Goal: Task Accomplishment & Management: Manage account settings

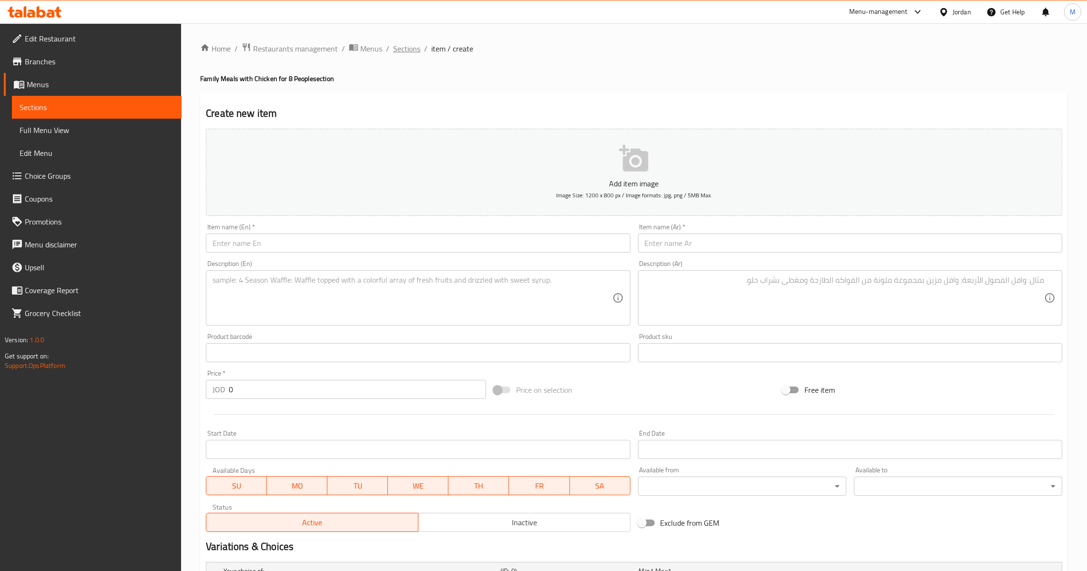
click at [413, 51] on span "Sections" at bounding box center [406, 48] width 27 height 11
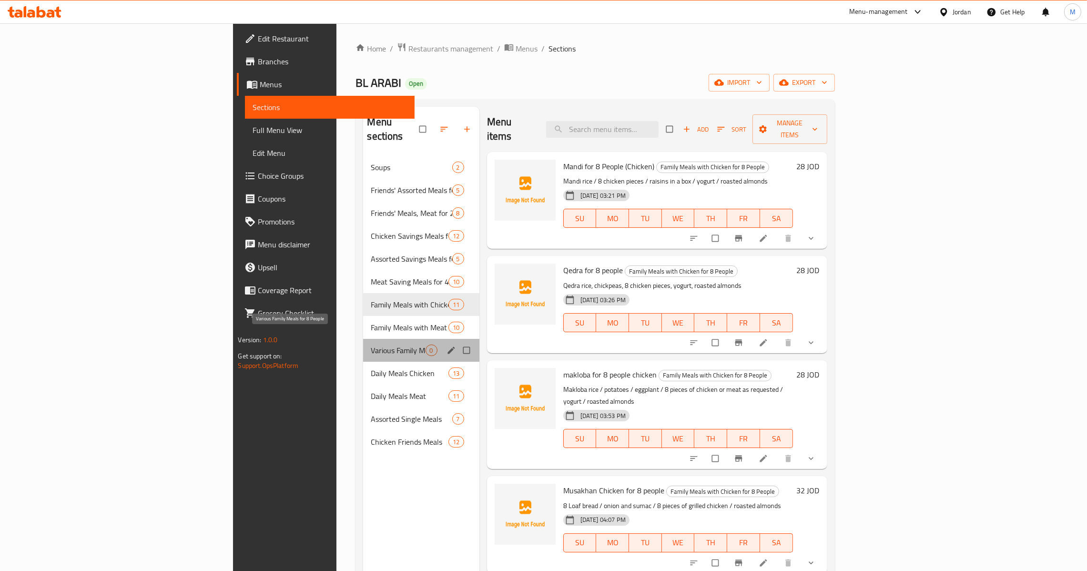
click at [371, 345] on span "Various Family Meals for 8 People" at bounding box center [398, 350] width 54 height 11
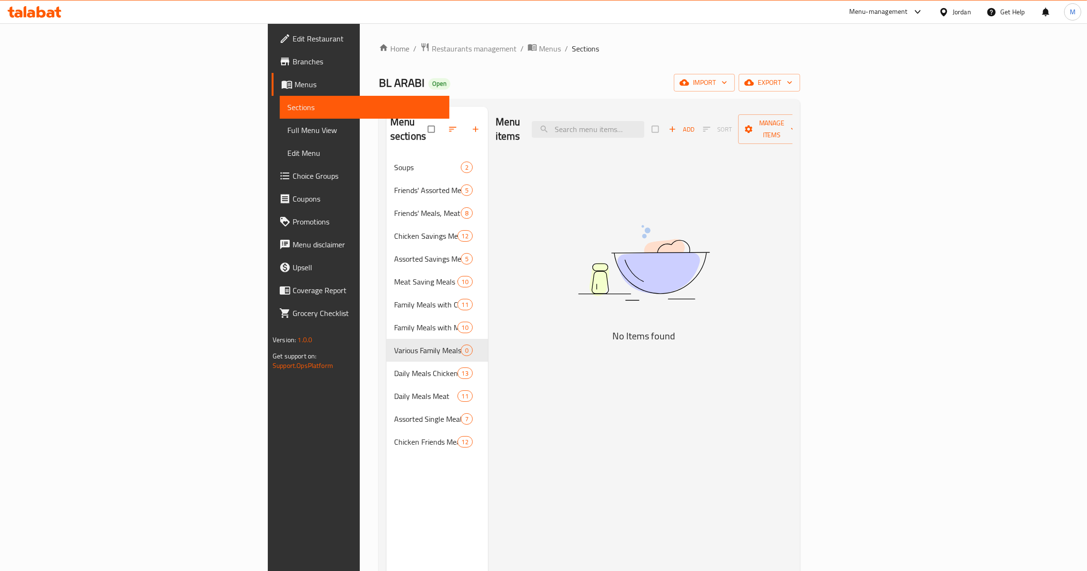
click at [695, 124] on span "Add" at bounding box center [682, 129] width 26 height 11
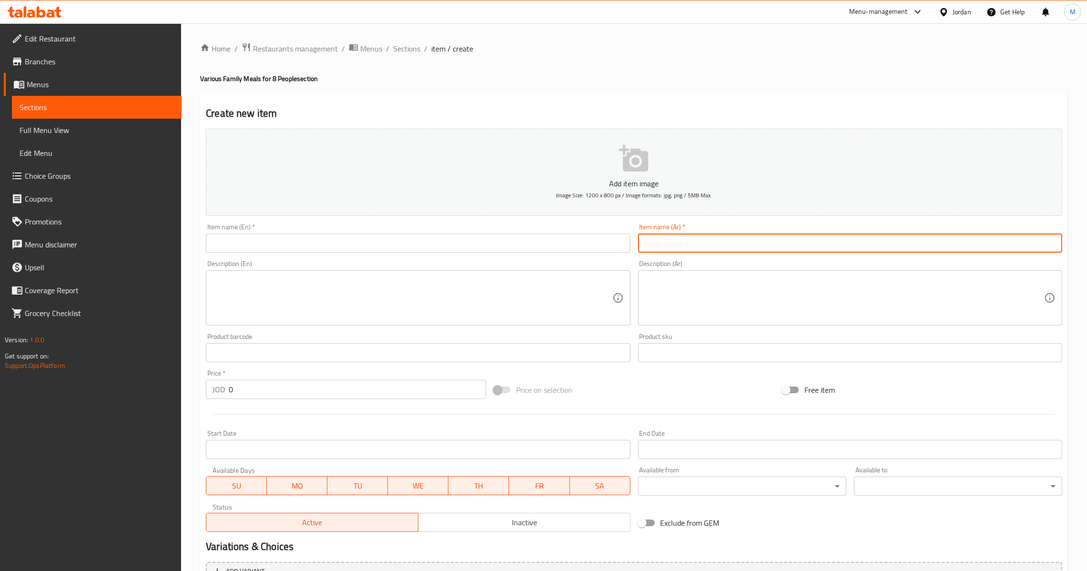
drag, startPoint x: 666, startPoint y: 236, endPoint x: 634, endPoint y: 273, distance: 49.0
click at [666, 236] on input "text" at bounding box center [850, 243] width 424 height 19
paste input "كبة لبنية تكفي 8 اشخاص"
type input "كبة لبنية تكفي 8 اشخاص"
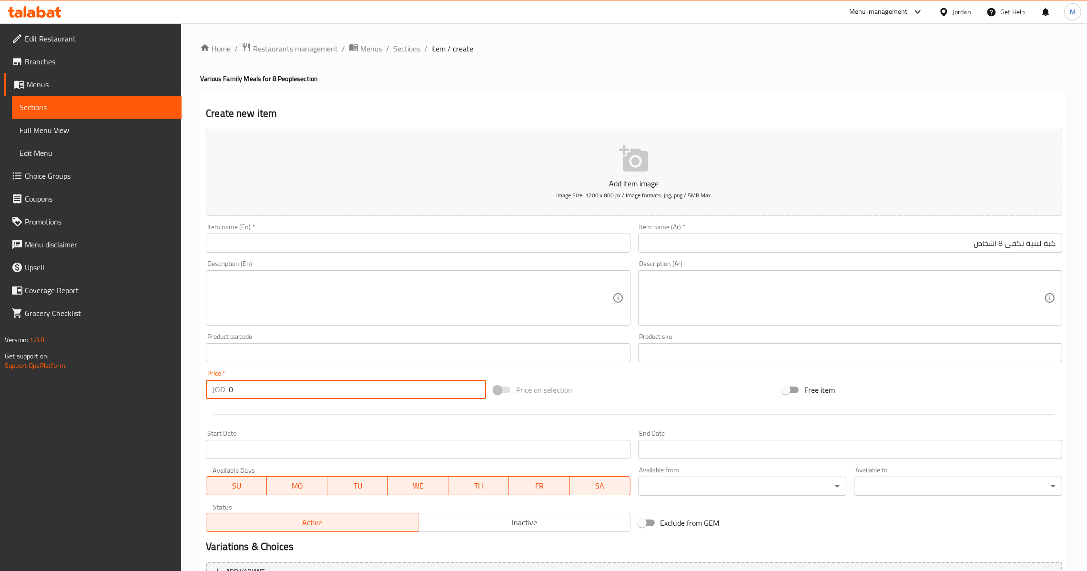
drag, startPoint x: 274, startPoint y: 388, endPoint x: 174, endPoint y: 389, distance: 99.6
click at [174, 389] on div "Edit Restaurant Branches Menus Sections Full Menu View Edit Menu Choice Groups …" at bounding box center [543, 348] width 1087 height 650
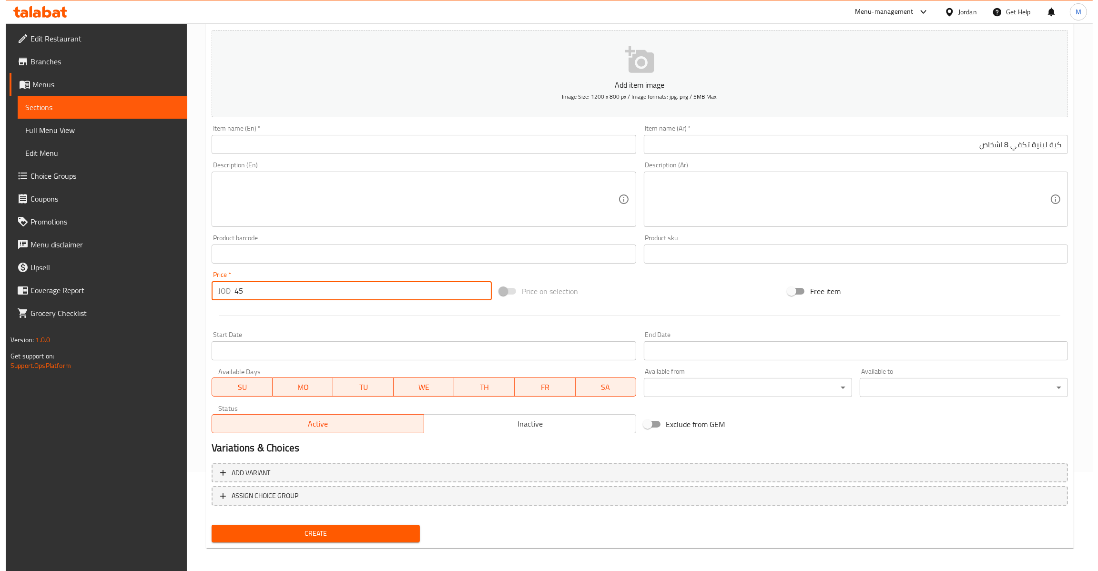
scroll to position [101, 0]
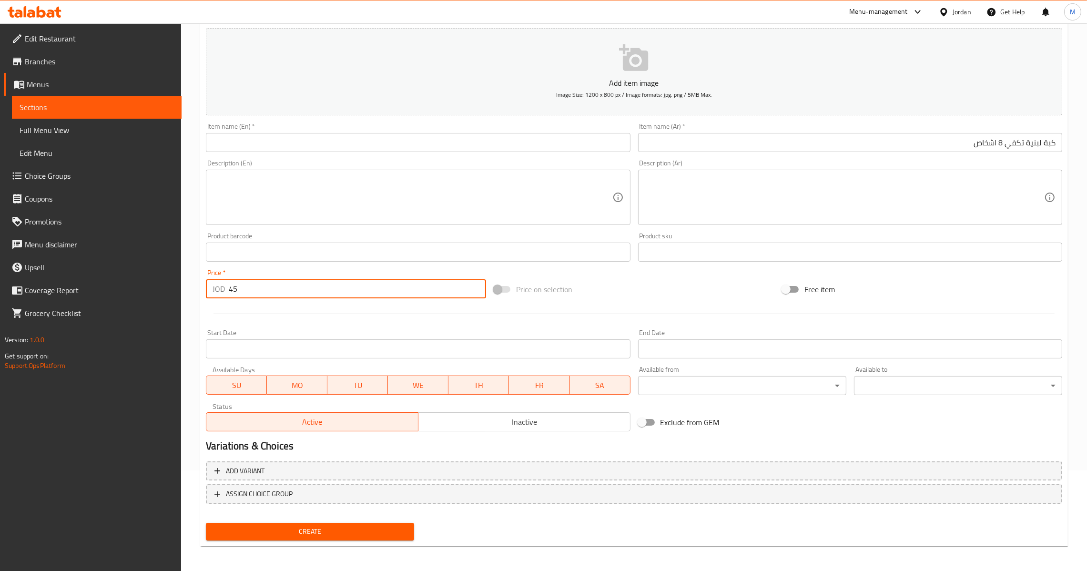
type input "45"
click at [837, 215] on textarea at bounding box center [845, 197] width 400 height 45
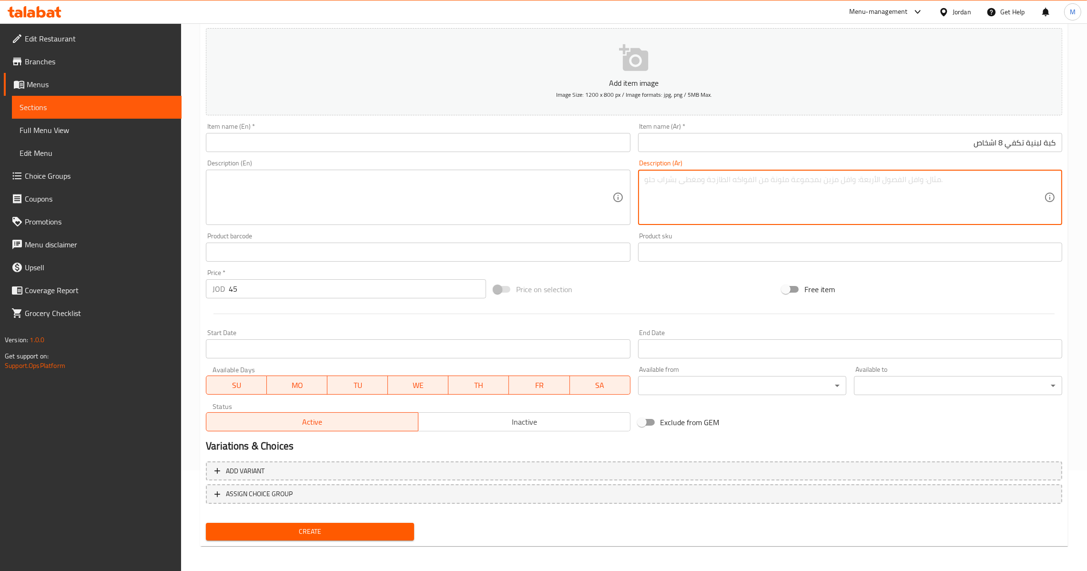
paste textarea "كبة لبنية / لبن مطبوخ / أرز ابيض / لوز محمص"
click at [1036, 182] on textarea "كبة لبنية / لبن مطبوخ / أرز ابيض / لوز محمص" at bounding box center [845, 197] width 400 height 45
click at [1037, 182] on textarea "كبة لبنية / لبن مطبوخ / أرز ابيض / لوز محمص" at bounding box center [845, 197] width 400 height 45
click at [1041, 182] on textarea "كبة لبنية / لبن مطبوخ / أرز ابيض / لوز محمص" at bounding box center [845, 197] width 400 height 45
type textarea "كبة لبنية / لبن مطبوخ / أرز ابيض / لوز محمص"
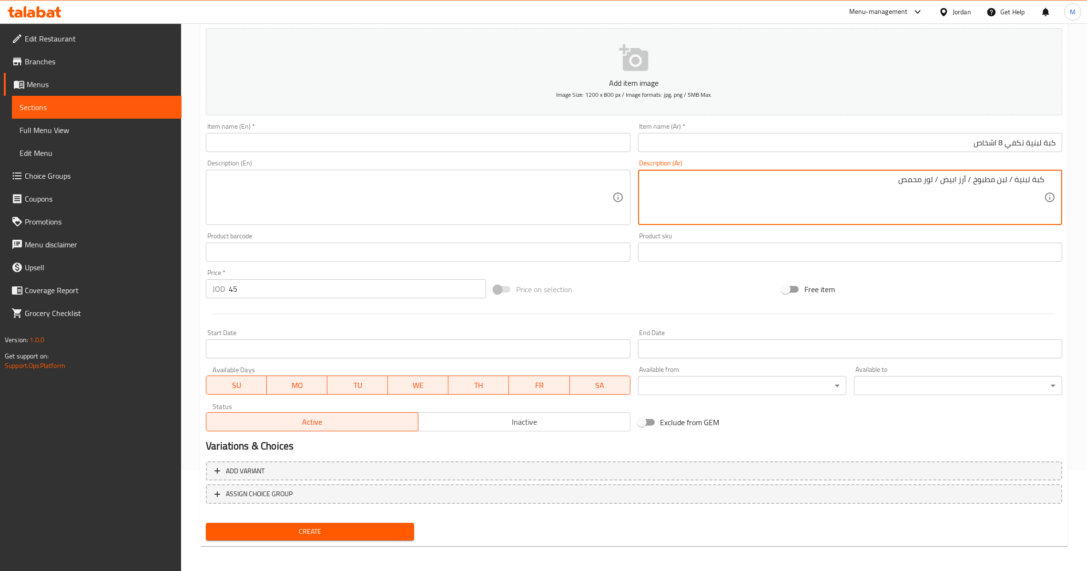
click at [480, 184] on textarea at bounding box center [413, 197] width 400 height 45
paste textarea "Kibbeh Labneh / Cooked yogurt / White rice / Roasted almonds"
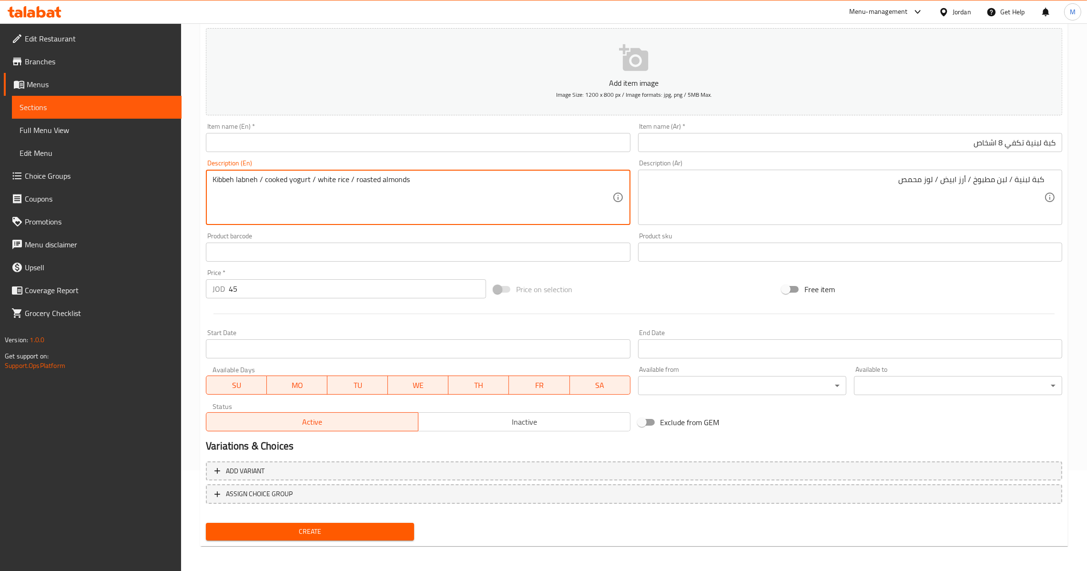
click at [480, 184] on textarea "Kibbeh labneh / cooked yogurt / white rice / roasted almonds" at bounding box center [413, 197] width 400 height 45
type textarea "Kibbeh labneh / cooked yogurt / white rice / roasted almonds"
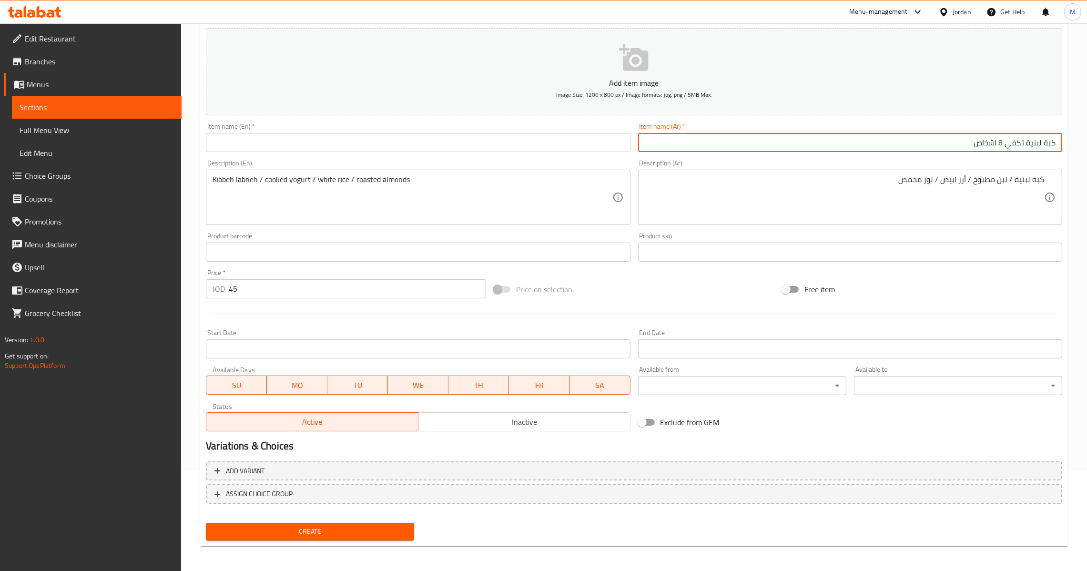
click at [789, 143] on input "كبة لبنية تكفي 8 اشخاص" at bounding box center [850, 142] width 424 height 19
click at [401, 142] on input "text" at bounding box center [418, 142] width 424 height 19
paste input "[PERSON_NAME] for 8 people"
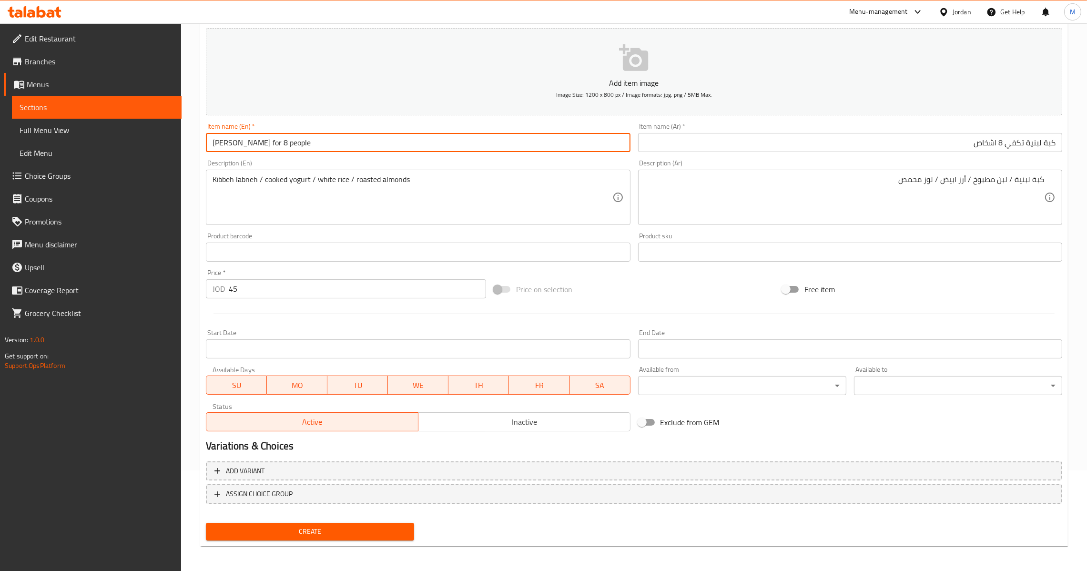
type input "[PERSON_NAME] for 8 people"
click at [943, 490] on span "ASSIGN CHOICE GROUP" at bounding box center [635, 494] width 840 height 12
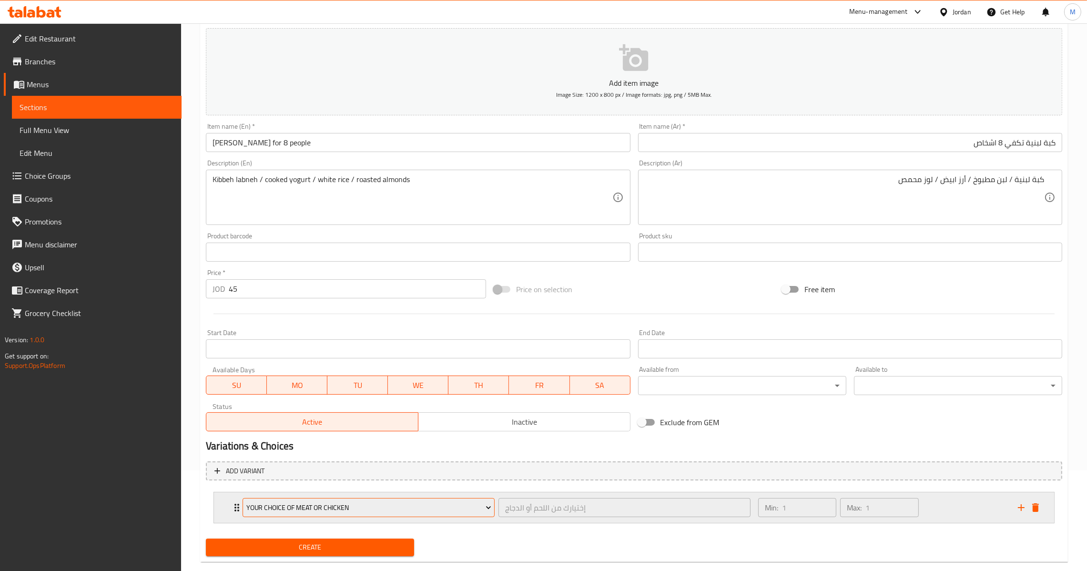
click at [325, 516] on button "Your Choice Of Meat Or Chicken" at bounding box center [369, 507] width 252 height 19
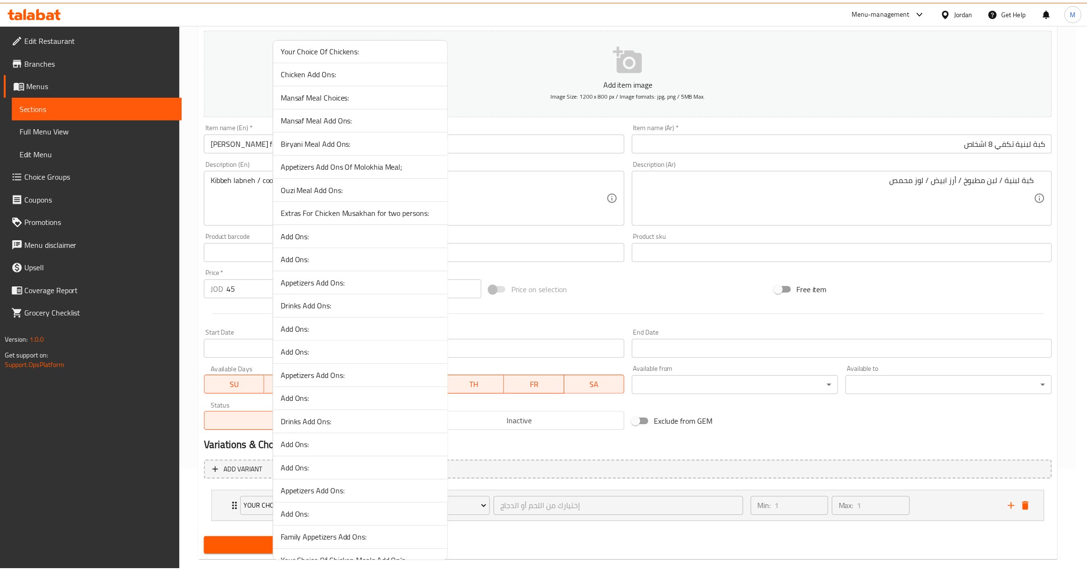
scroll to position [429, 0]
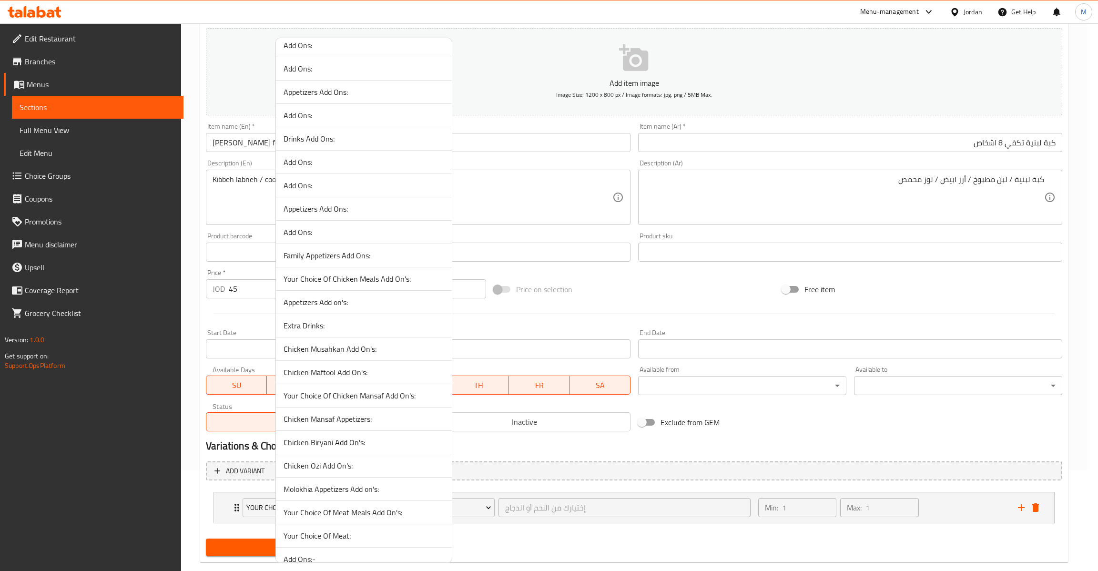
click at [344, 260] on span "Family Appetizers Add Ons:" at bounding box center [364, 255] width 161 height 11
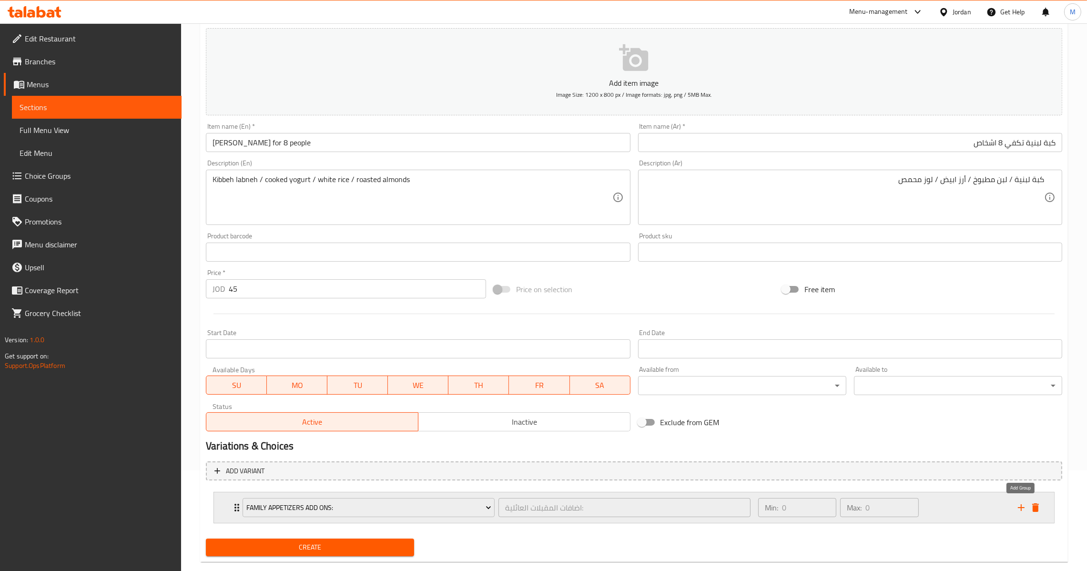
click at [1020, 508] on icon "add" at bounding box center [1021, 507] width 11 height 11
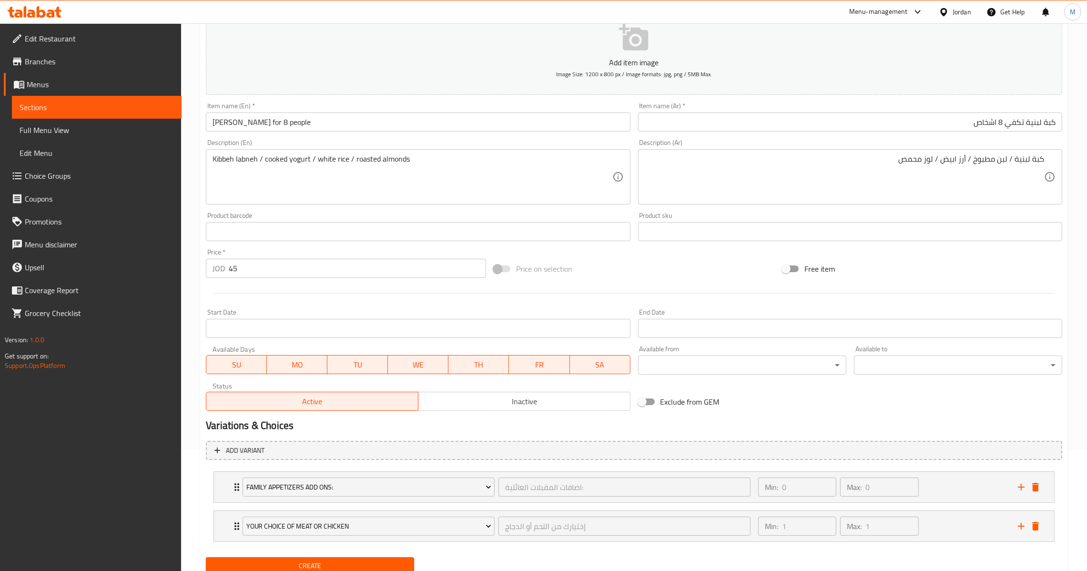
scroll to position [156, 0]
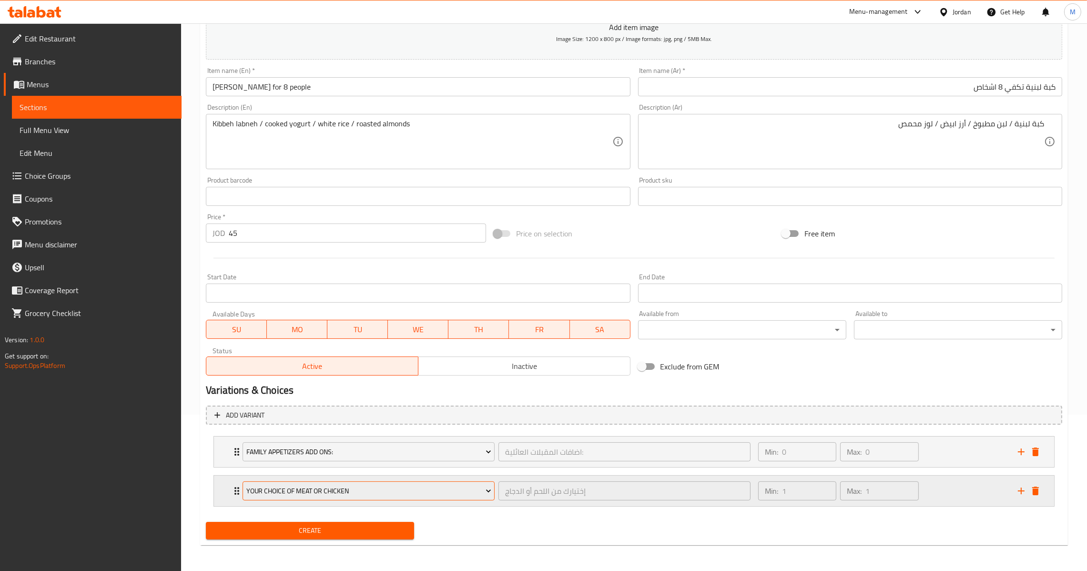
click at [437, 485] on button "Your Choice Of Meat Or Chicken" at bounding box center [369, 491] width 252 height 19
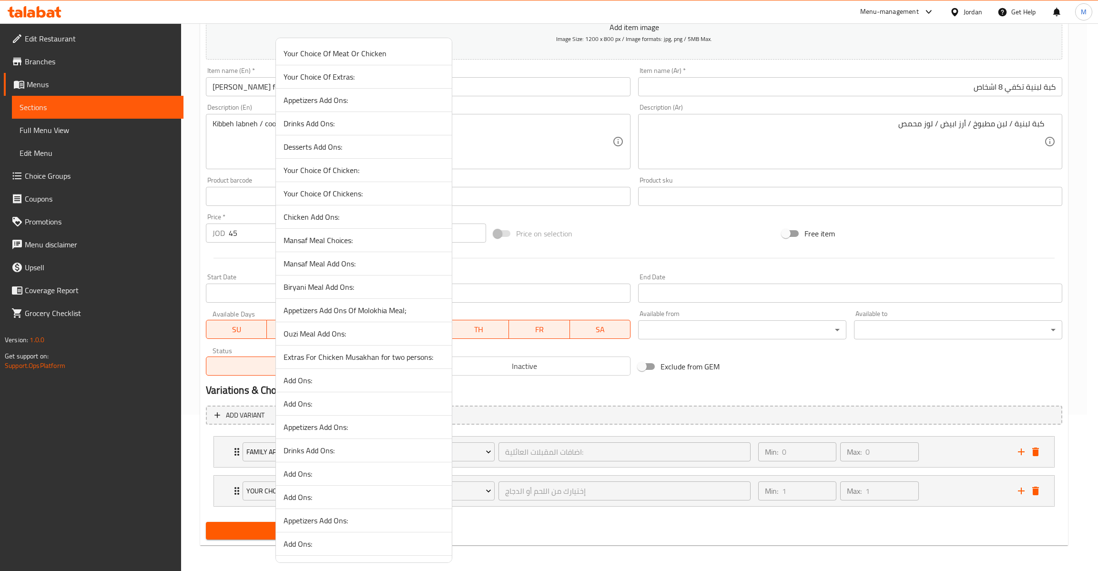
click at [348, 456] on span "Drinks Add Ons:" at bounding box center [364, 450] width 161 height 11
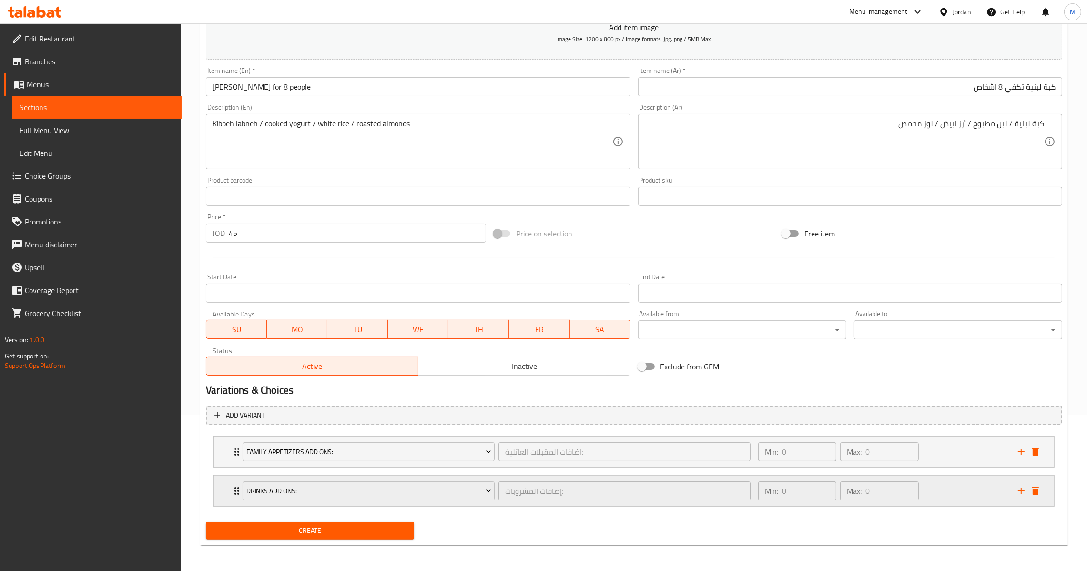
click at [230, 494] on div "Drinks Add Ons: إضافات المشروبات: ​ Min: 0 ​ Max: 0 ​" at bounding box center [634, 491] width 841 height 31
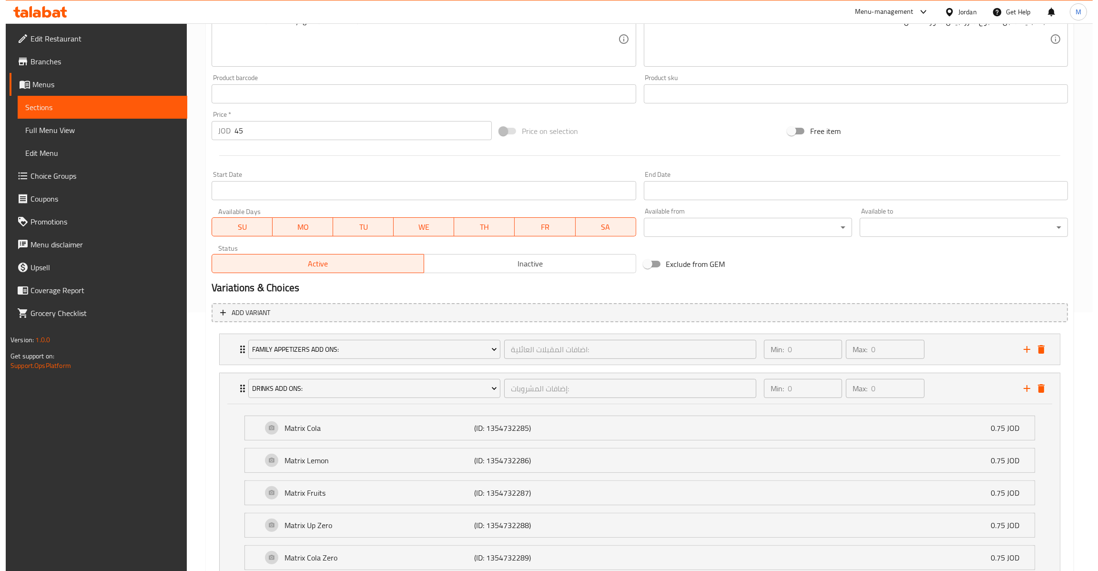
scroll to position [437, 0]
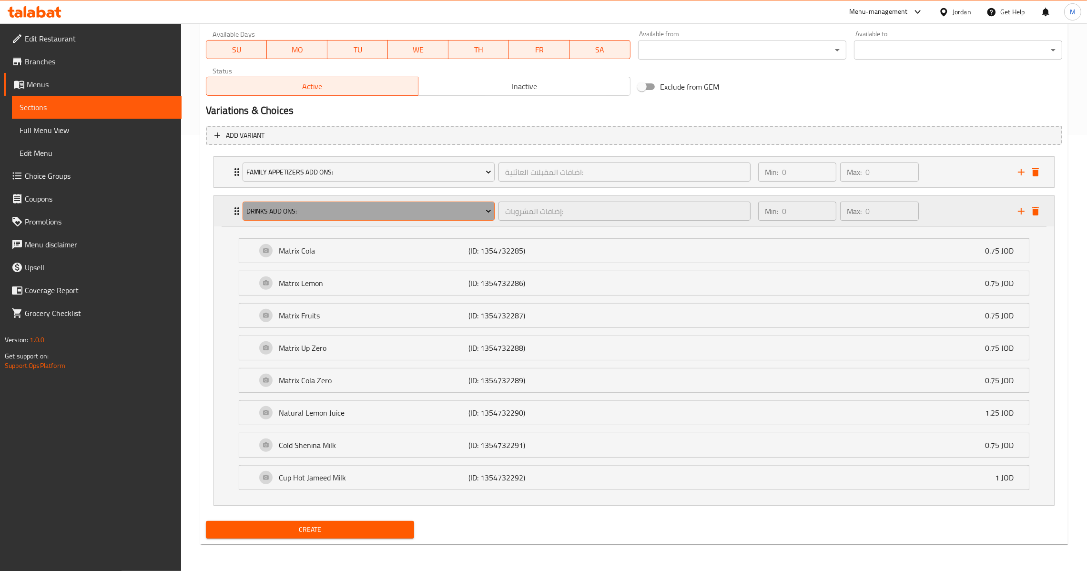
click at [351, 214] on span "Drinks Add Ons:" at bounding box center [368, 211] width 245 height 12
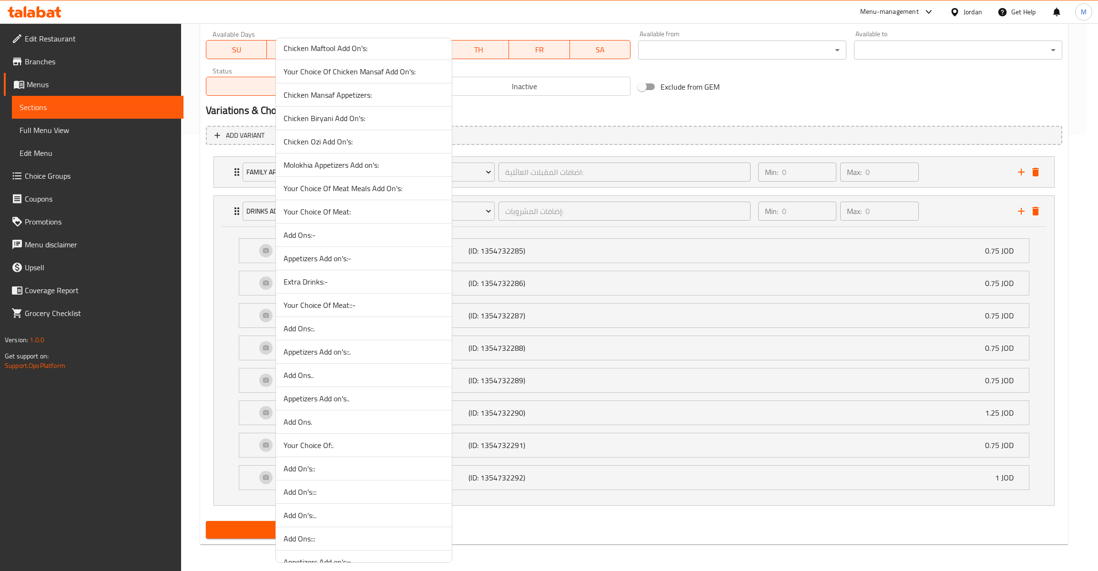
scroll to position [786, 0]
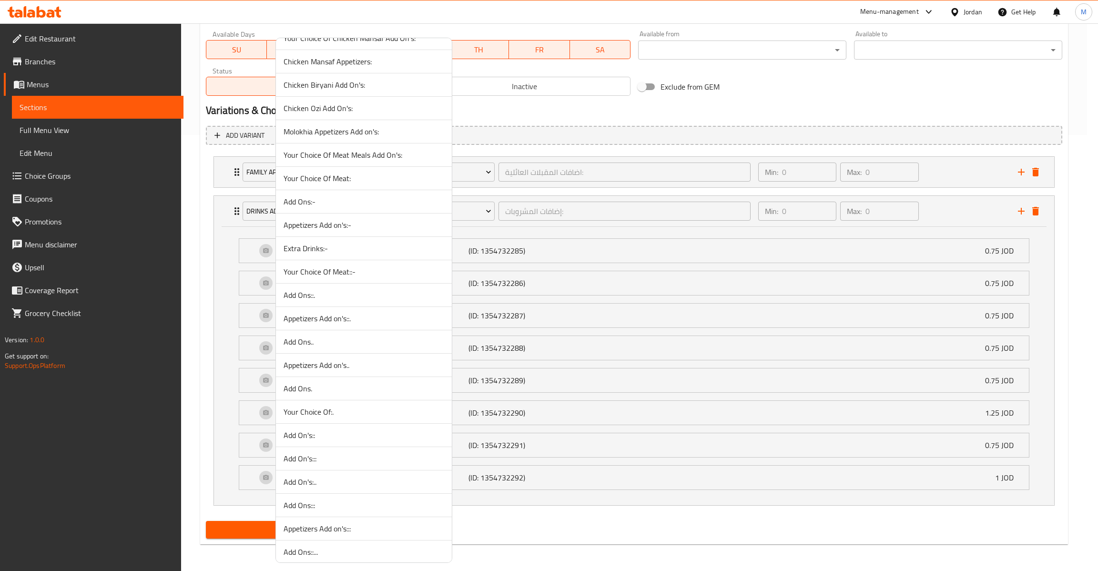
click at [348, 251] on span "Extra Drinks:-" at bounding box center [364, 248] width 161 height 11
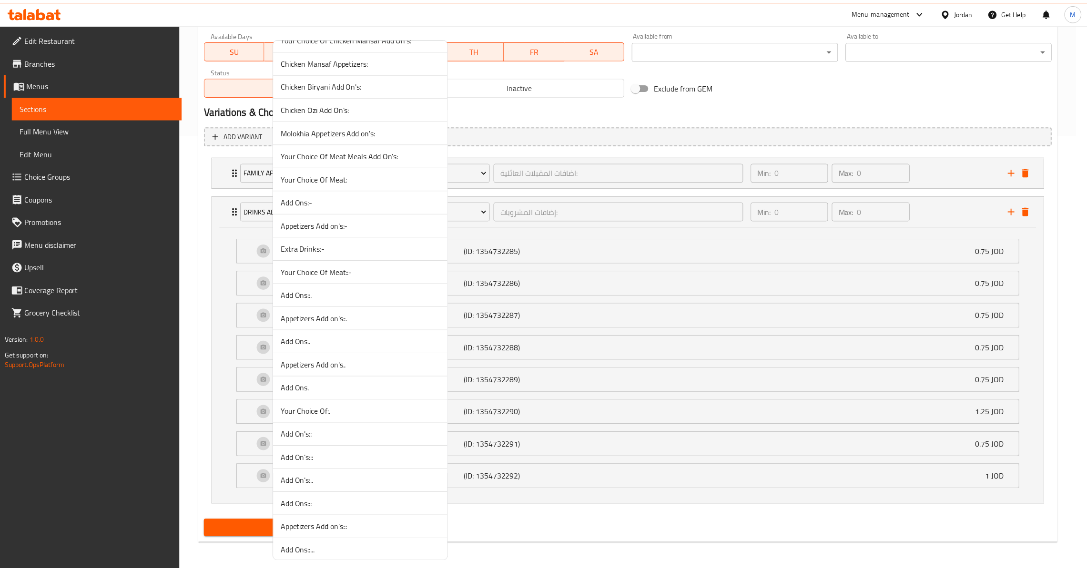
scroll to position [156, 0]
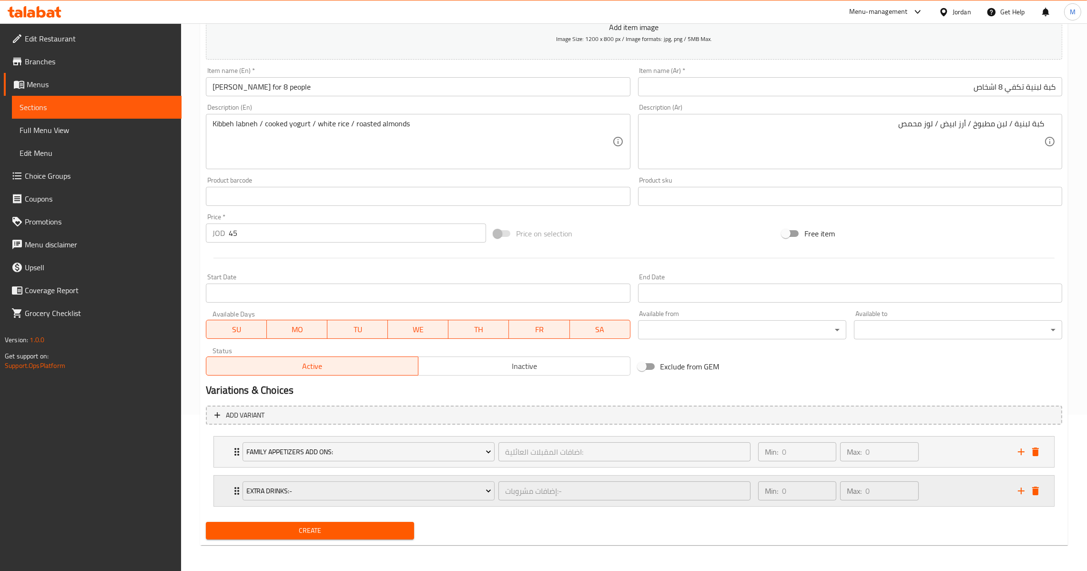
click at [232, 492] on icon "Expand" at bounding box center [236, 490] width 11 height 11
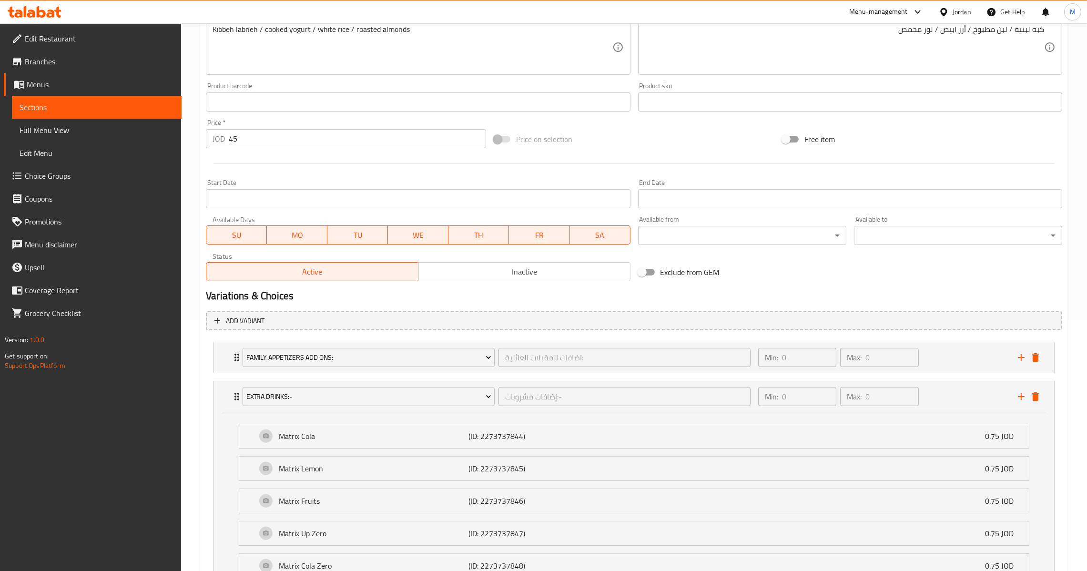
scroll to position [469, 0]
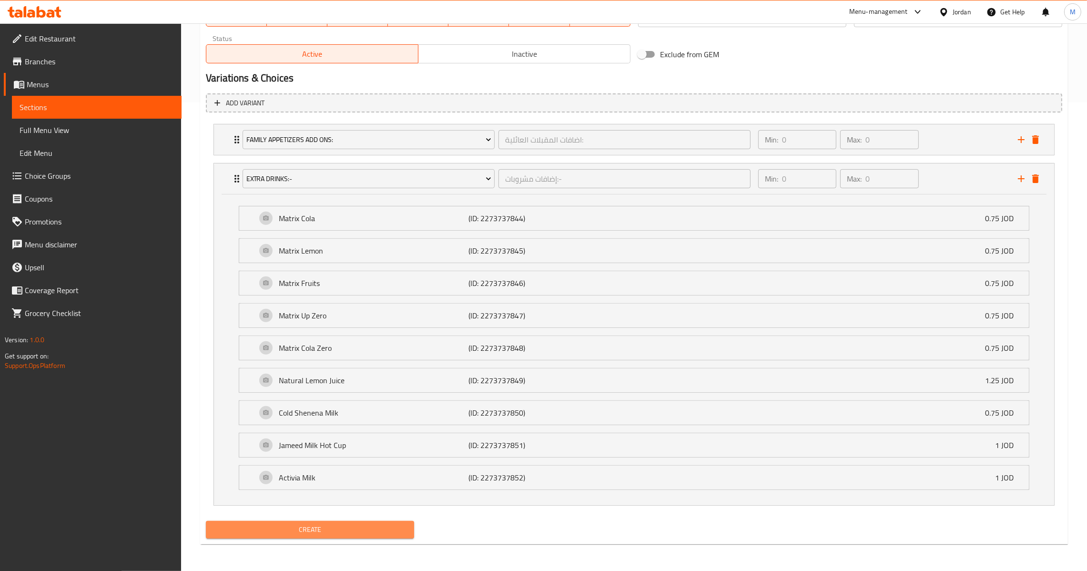
click at [330, 522] on button "Create" at bounding box center [310, 530] width 208 height 18
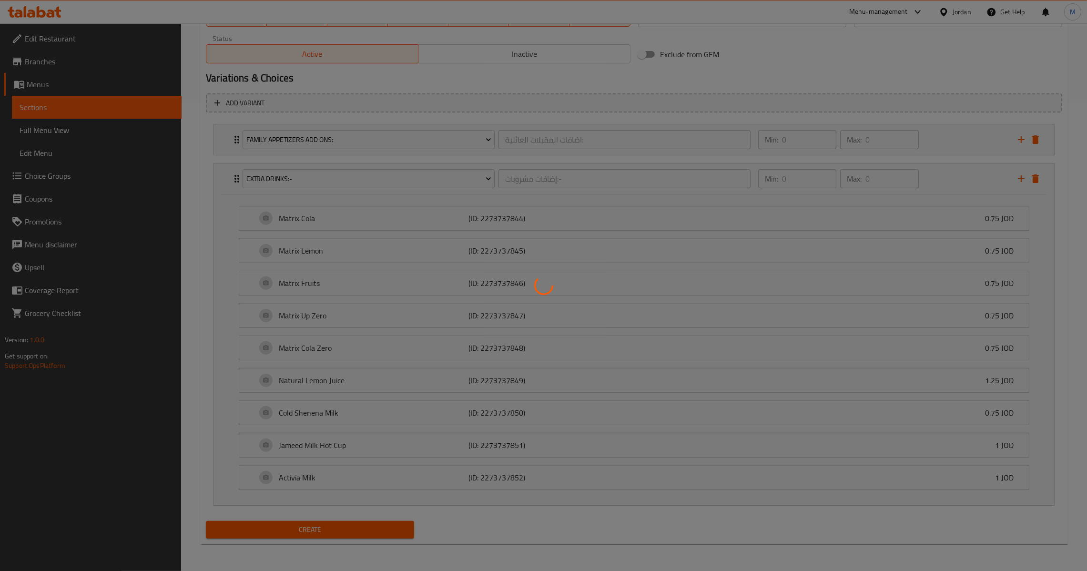
type input "0"
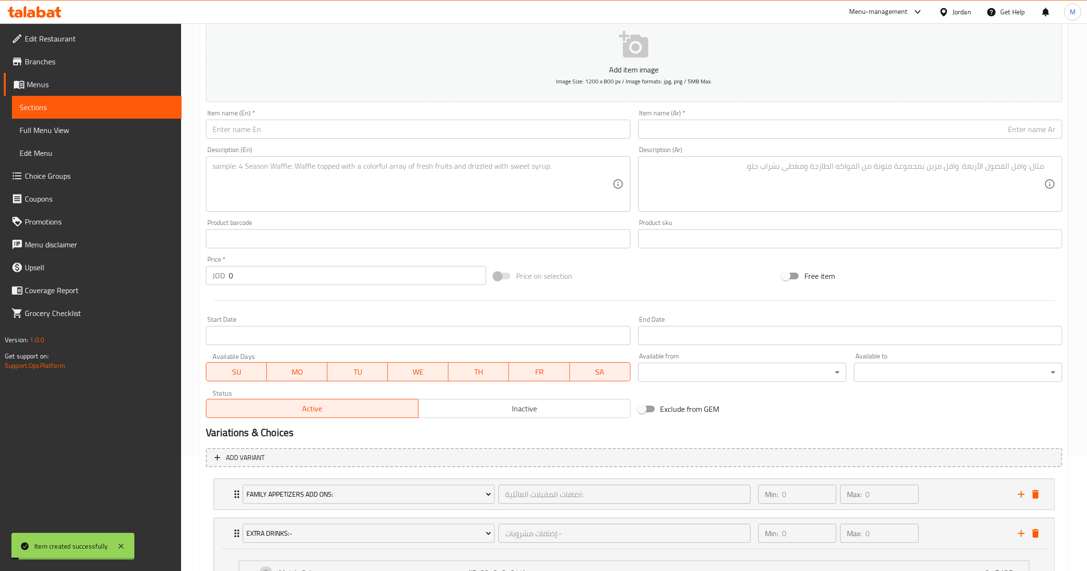
scroll to position [111, 0]
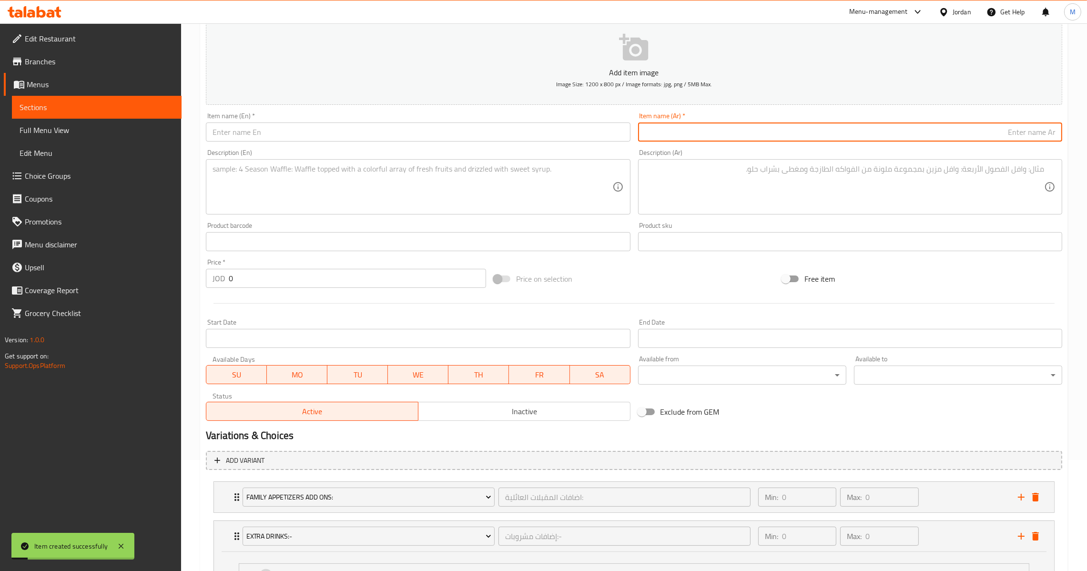
click at [755, 131] on input "text" at bounding box center [850, 132] width 424 height 19
paste input "ششبرك يكفي 8 اشخاص"
type input "ششبرك يكفي 8 اشخاص"
click at [499, 138] on input "text" at bounding box center [418, 132] width 424 height 19
paste input "Shish Barak is enough for 8 people"
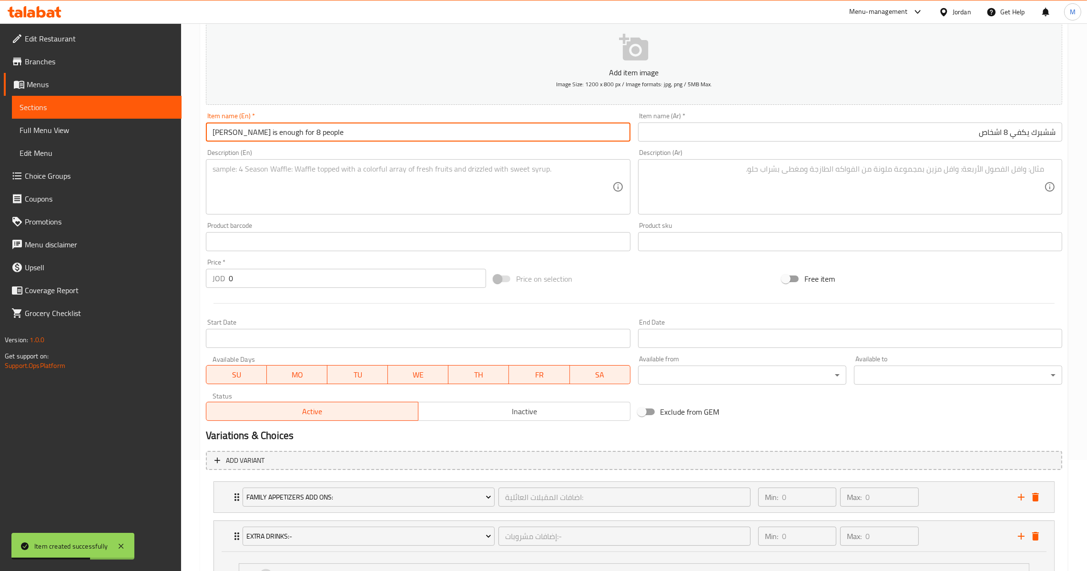
click at [271, 131] on input "Shish Barak is enough for 8 people" at bounding box center [418, 132] width 424 height 19
click at [254, 131] on input "Shish Barak is enough for 8 people" at bounding box center [418, 132] width 424 height 19
drag, startPoint x: 254, startPoint y: 131, endPoint x: 261, endPoint y: 130, distance: 7.3
click at [261, 130] on input "Shish Barak is enough for 8 people" at bounding box center [418, 132] width 424 height 19
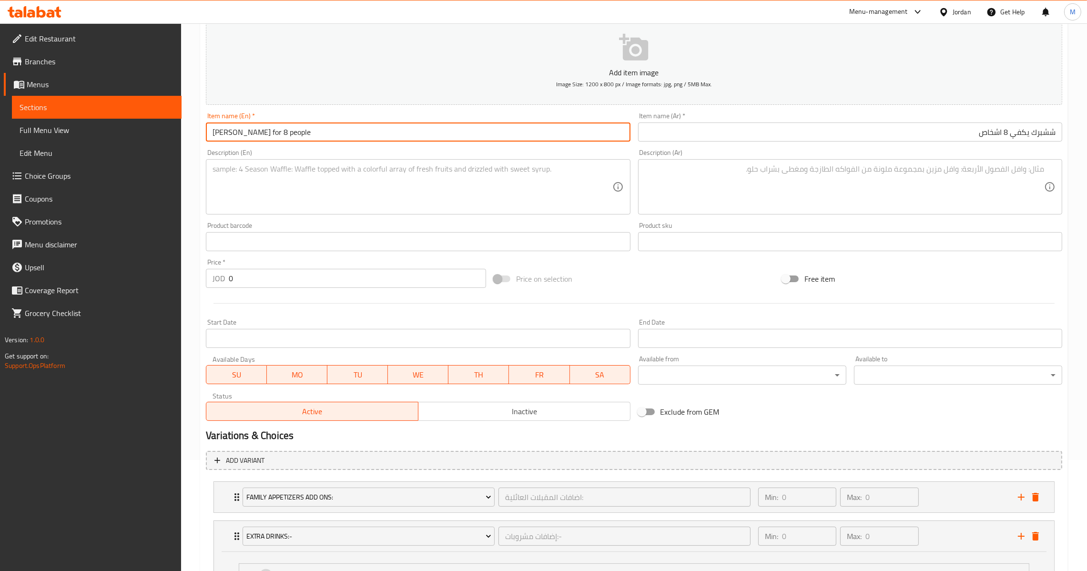
type input "[PERSON_NAME] for 8 people"
drag, startPoint x: 241, startPoint y: 275, endPoint x: 203, endPoint y: 282, distance: 39.3
click at [205, 276] on div "Price   * JOD 0 Price *" at bounding box center [346, 273] width 288 height 37
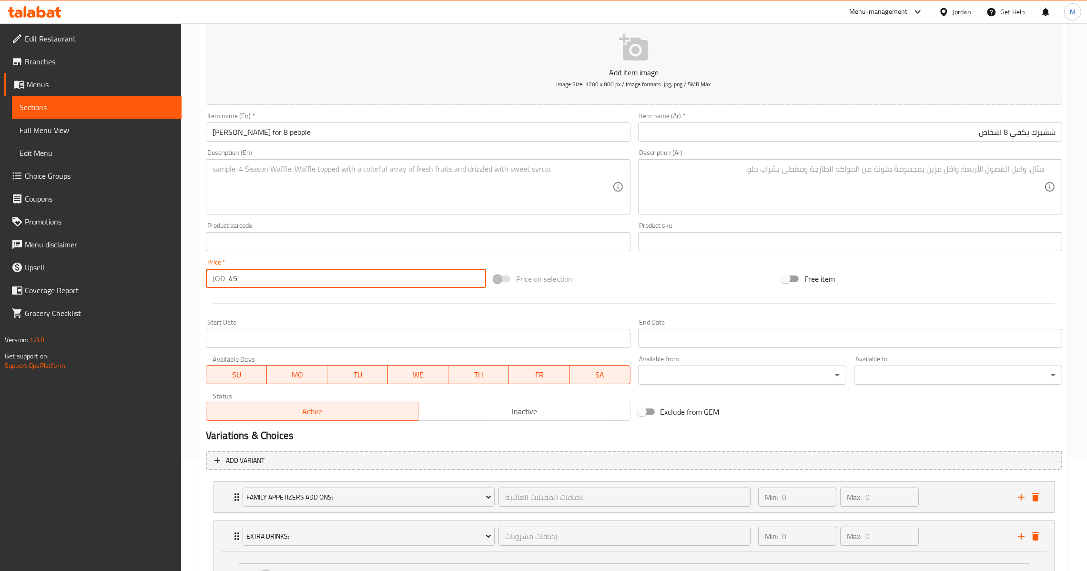
scroll to position [469, 0]
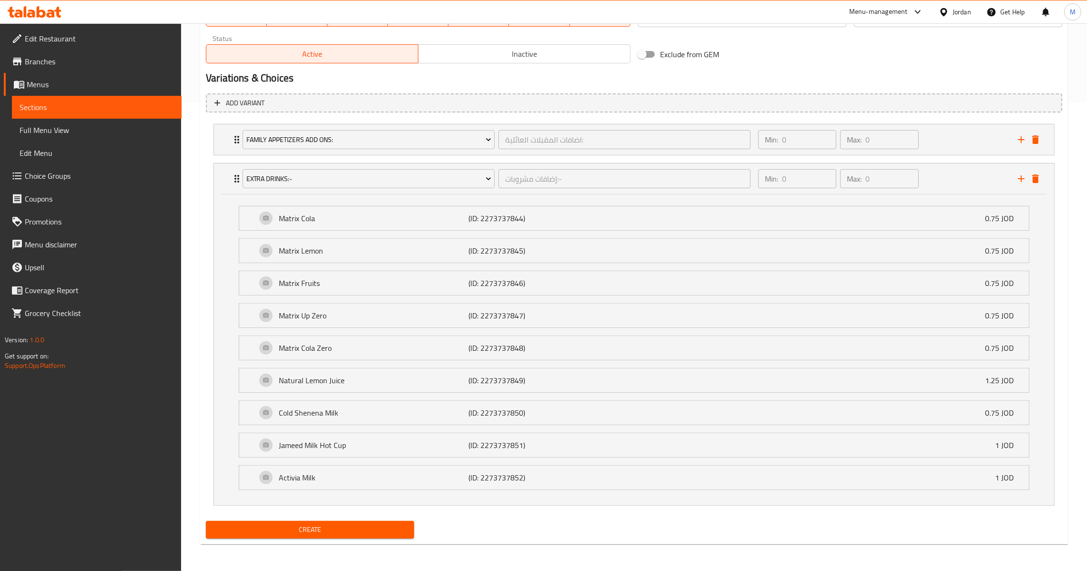
type input "45"
click at [345, 532] on span "Create" at bounding box center [310, 530] width 193 height 12
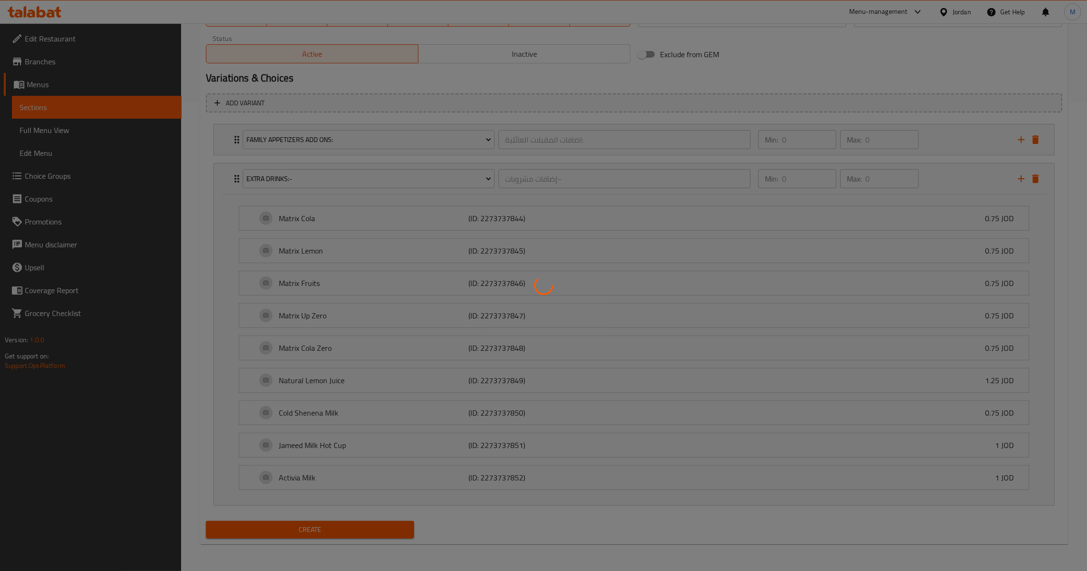
type input "0"
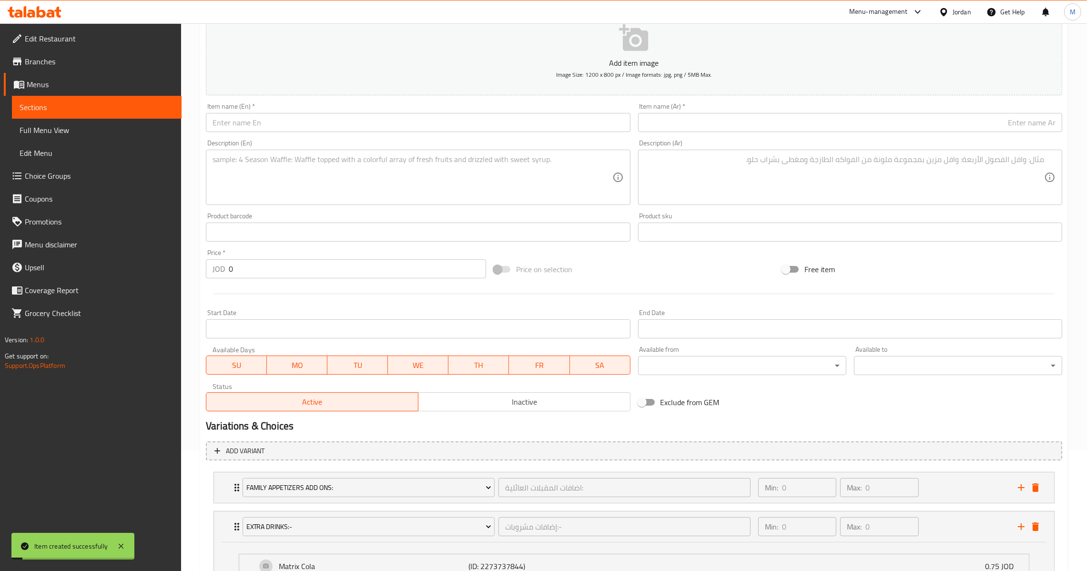
scroll to position [111, 0]
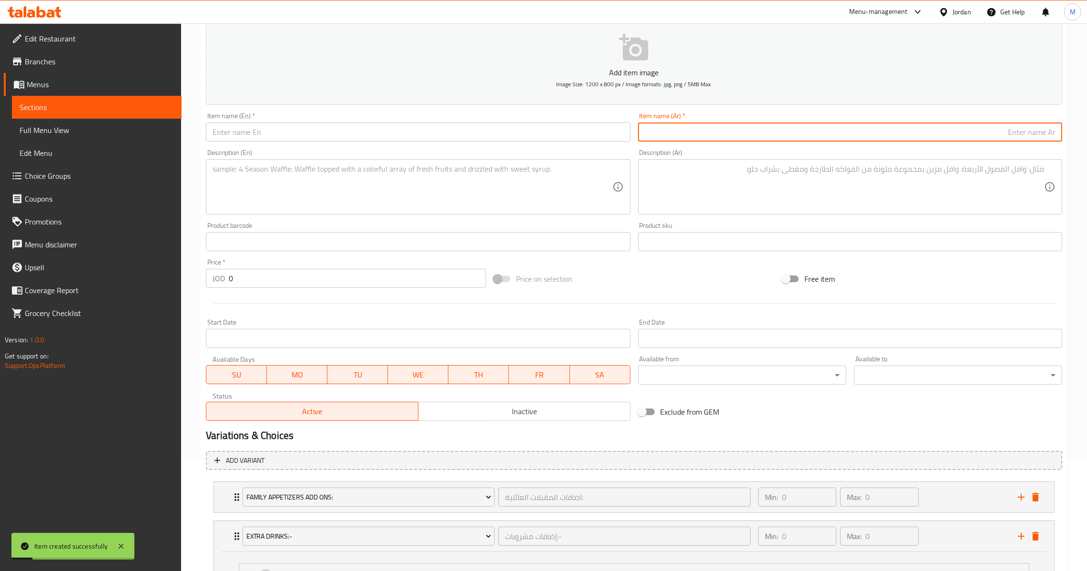
click at [656, 139] on input "text" at bounding box center [850, 132] width 424 height 19
paste input "[PERSON_NAME] و عساكره يكفي 8 اشخاص"
type input "[PERSON_NAME] و عساكره يكفي 8 اشخاص"
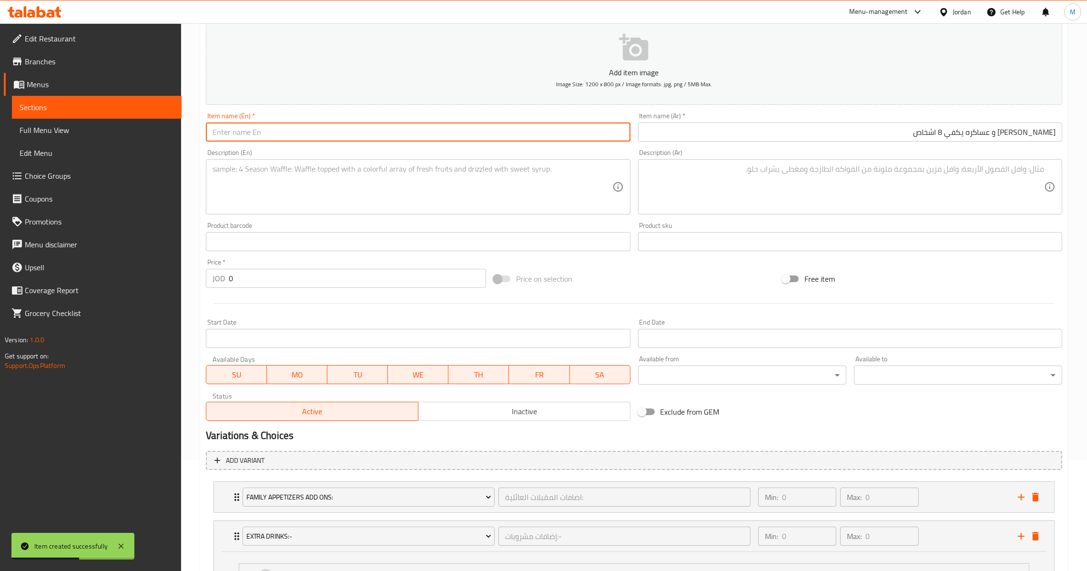
click at [510, 130] on input "text" at bounding box center [418, 132] width 424 height 19
paste input "Pasha and his soldiers are enough for 8 people"
click at [239, 130] on input "Pasha and his soldiers are enough for 8 people" at bounding box center [418, 132] width 424 height 19
drag, startPoint x: 239, startPoint y: 130, endPoint x: 317, endPoint y: 125, distance: 77.4
click at [317, 125] on input "Pasha and his soldiers are enough for 8 people" at bounding box center [418, 132] width 424 height 19
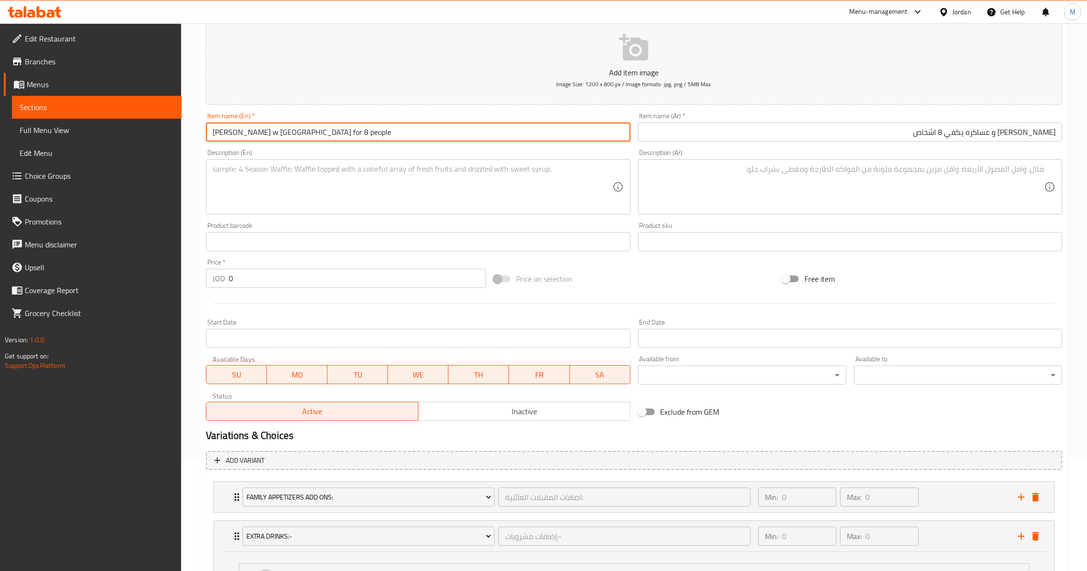
type input "[PERSON_NAME] w [GEOGRAPHIC_DATA] for 8 people"
click at [810, 185] on textarea at bounding box center [845, 186] width 400 height 45
paste textarea "حمة كرات مع صوص بندورة / لبن مطبوخ / أرز ابيض / لوز محمص"
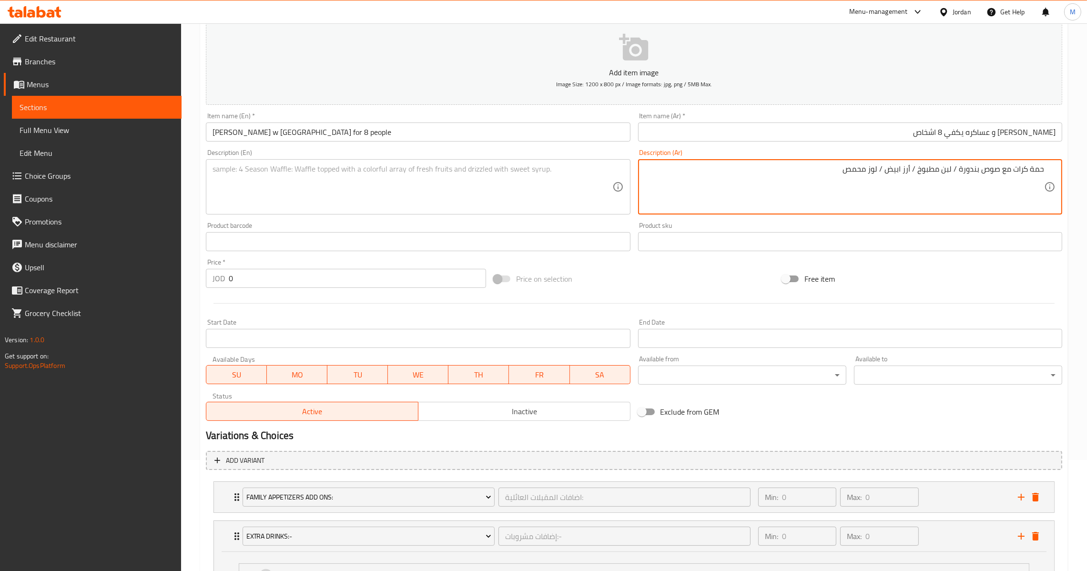
type textarea "حمة كرات مع صوص بندورة / لبن مطبوخ / أرز ابيض / لوز محمص"
click at [480, 176] on textarea at bounding box center [413, 186] width 400 height 45
paste textarea "Ham balls with tomato sauce / cooked yogurt / white rice / roasted almonds"
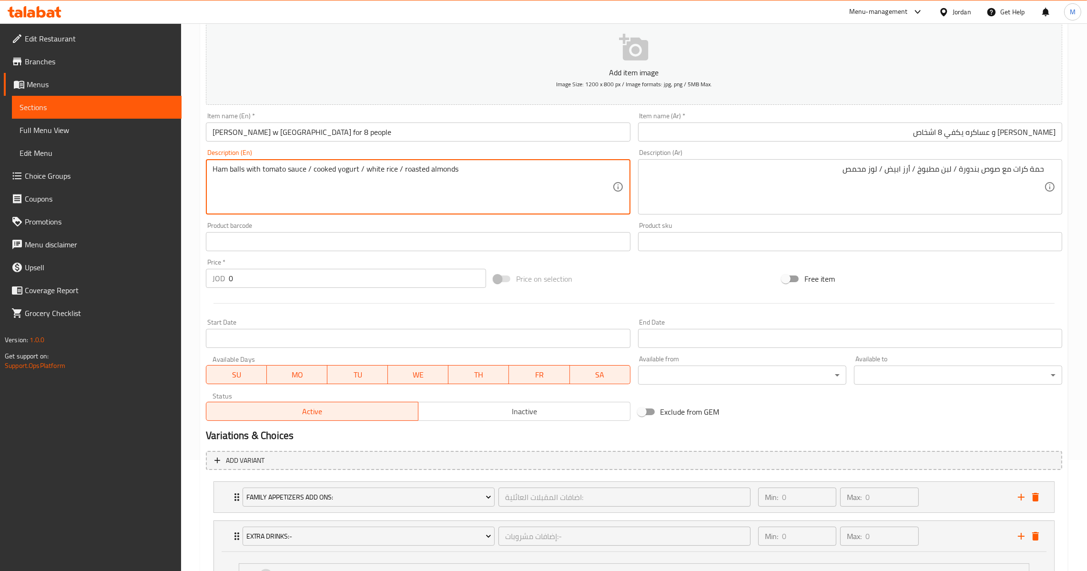
type textarea "Ham balls with tomato sauce / cooked yogurt / white rice / roasted almonds"
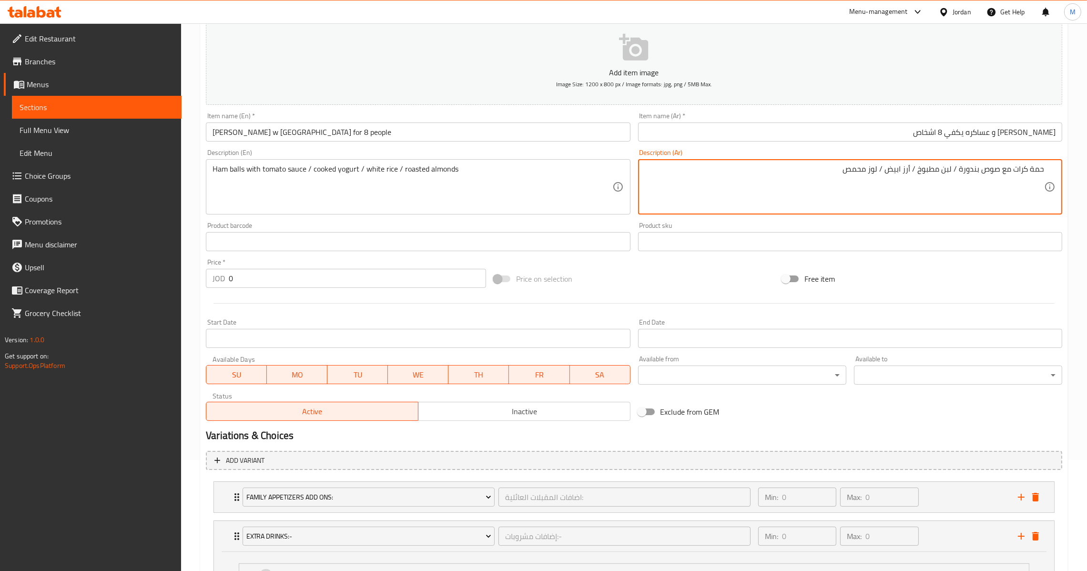
drag, startPoint x: 1039, startPoint y: 166, endPoint x: 1034, endPoint y: 174, distance: 9.3
click at [1034, 174] on textarea "حمة كرات مع صوص بندورة / لبن مطبوخ / أرز ابيض / لوز محمص" at bounding box center [845, 186] width 400 height 45
type textarea "مقدد كرات مع صوص بندورة / لبن مطبوخ / أرز ابيض / لوز محمص"
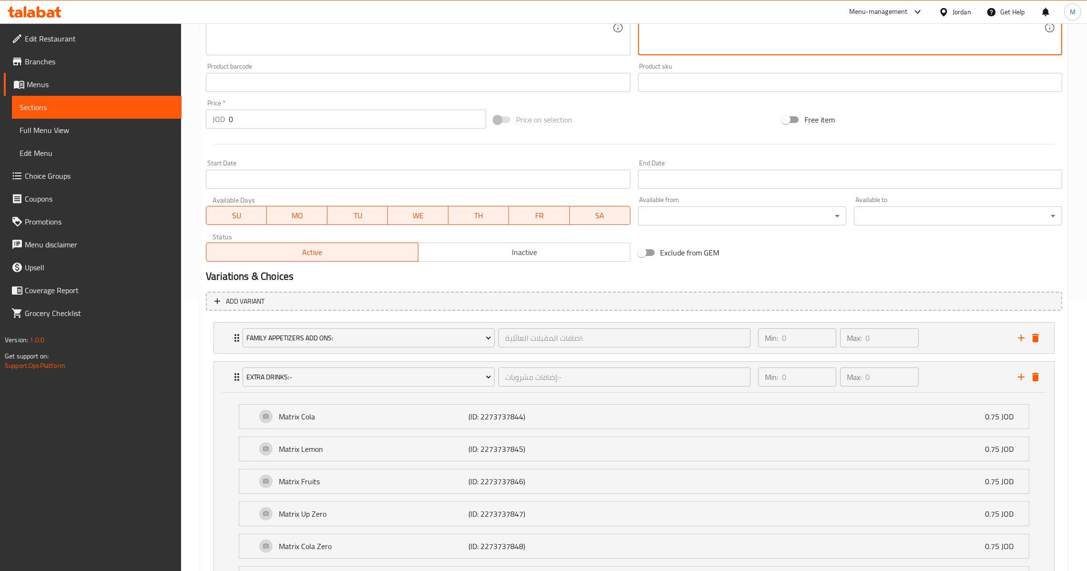
scroll to position [397, 0]
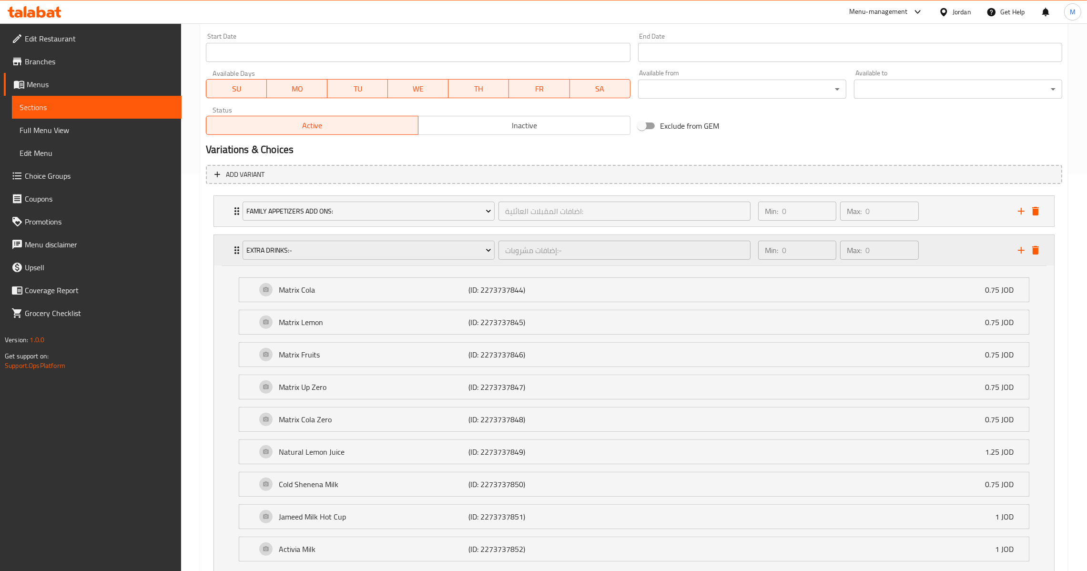
click at [221, 250] on div "Extra Drinks:- إضافات مشروبات:- ​ Min: 0 ​ Max: 0 ​" at bounding box center [634, 250] width 841 height 31
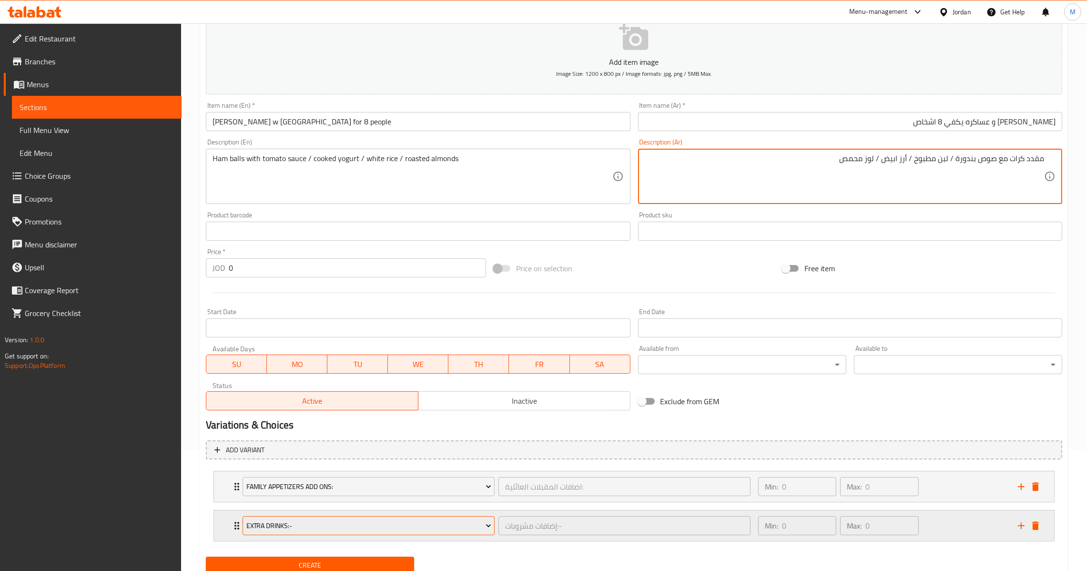
scroll to position [156, 0]
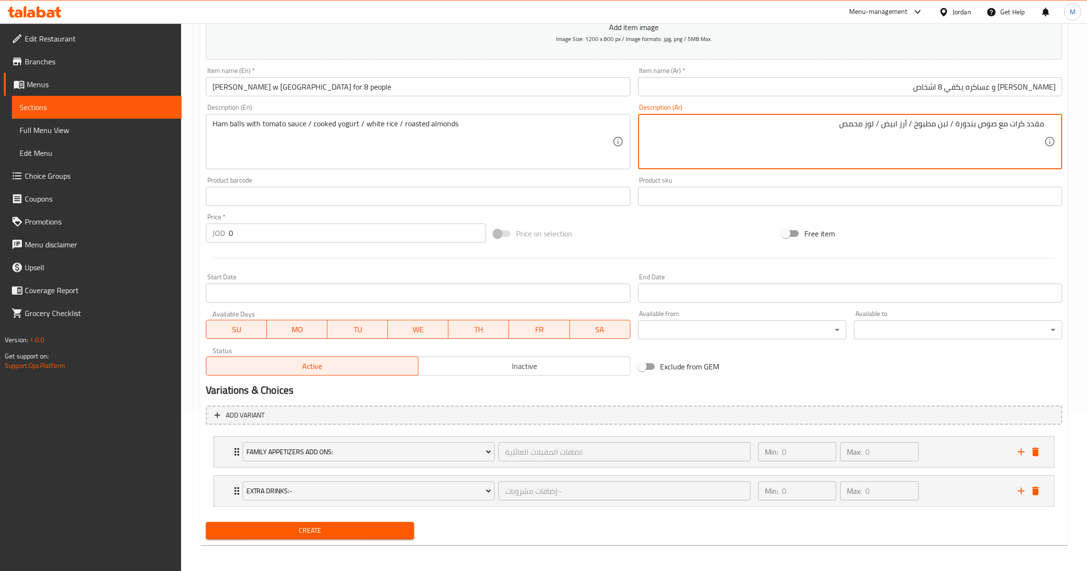
click at [342, 528] on span "Create" at bounding box center [310, 531] width 193 height 12
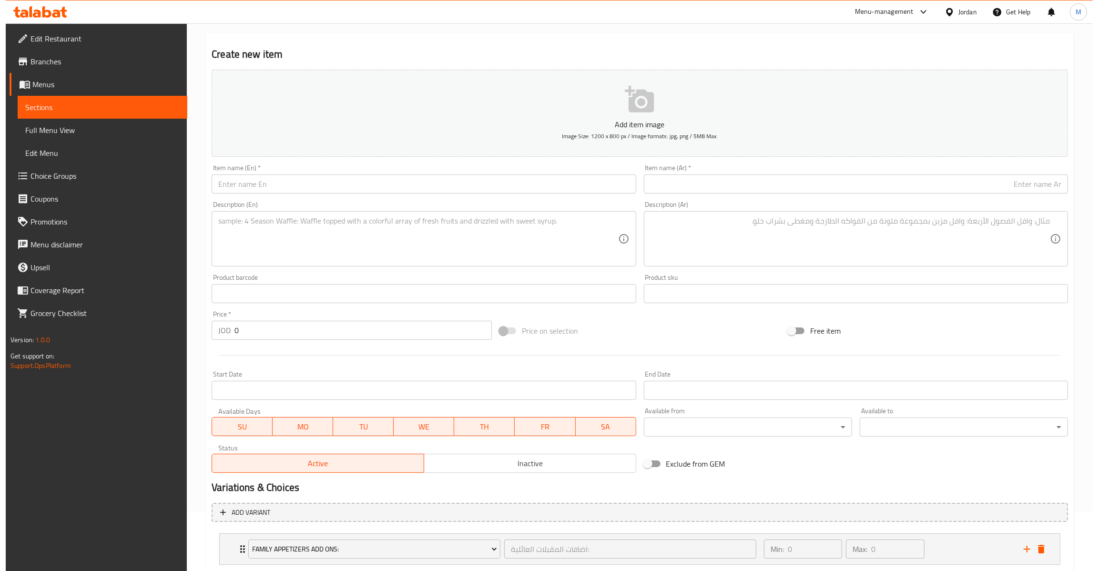
scroll to position [0, 0]
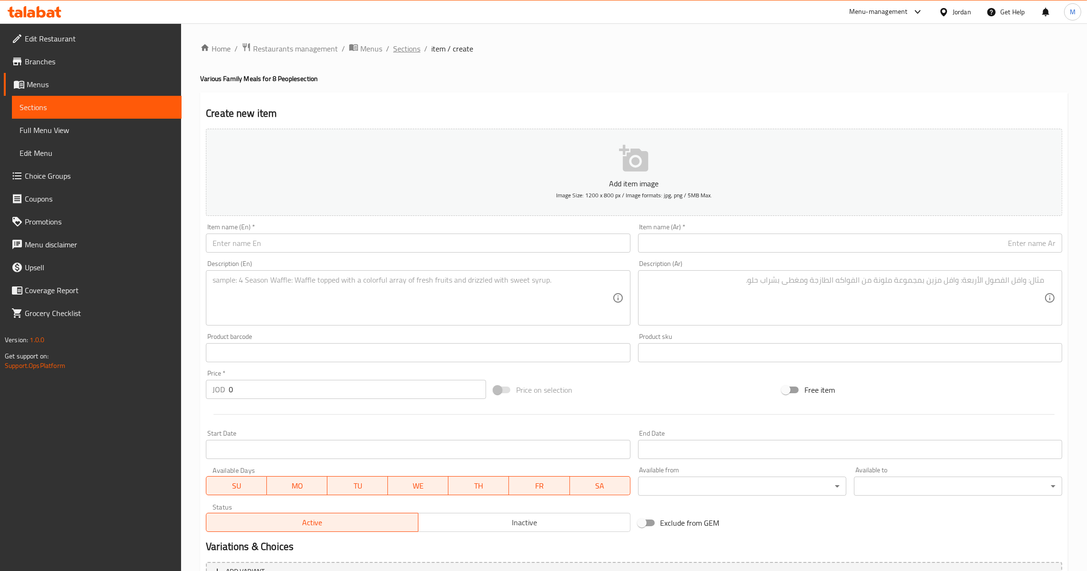
click at [410, 47] on span "Sections" at bounding box center [406, 48] width 27 height 11
click at [415, 53] on span "Sections" at bounding box center [406, 48] width 27 height 11
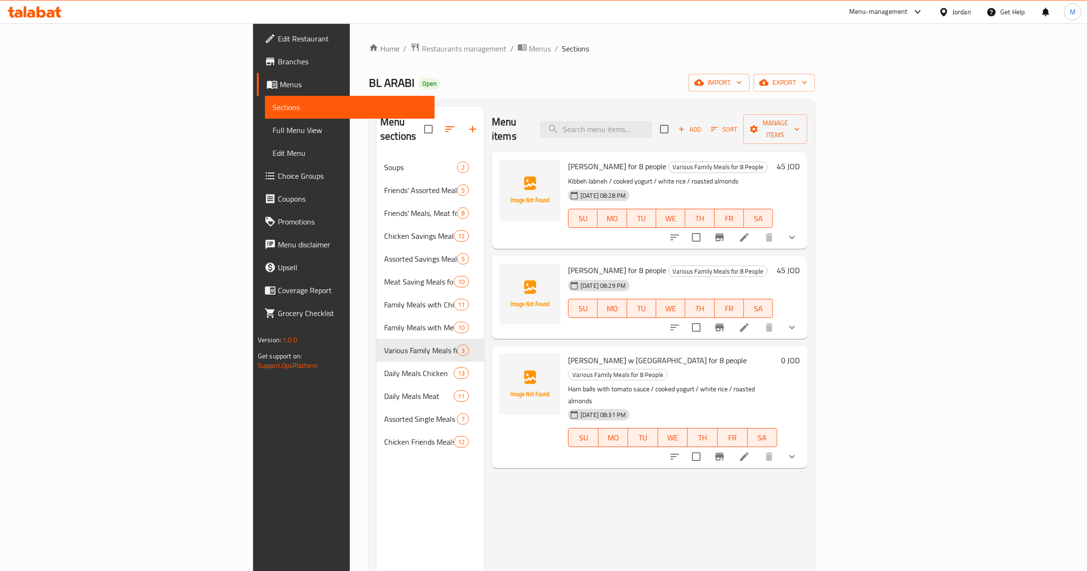
click at [750, 322] on icon at bounding box center [744, 327] width 11 height 11
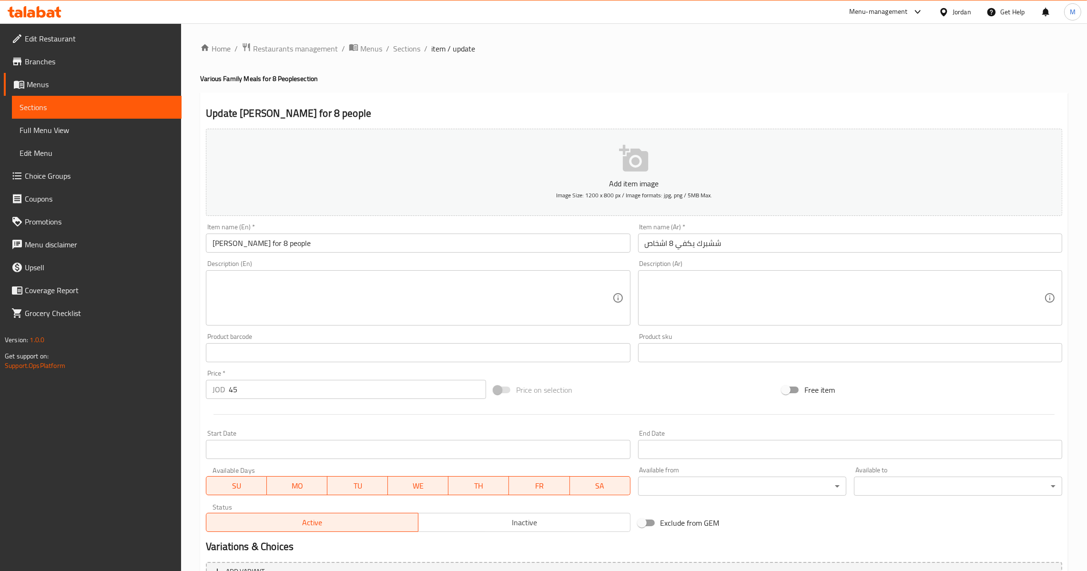
click at [950, 274] on div "Description (Ar)" at bounding box center [850, 297] width 424 height 55
paste textarea "ششبرك / لبن مطبوخ / أرز ابيض / لوز محمص"
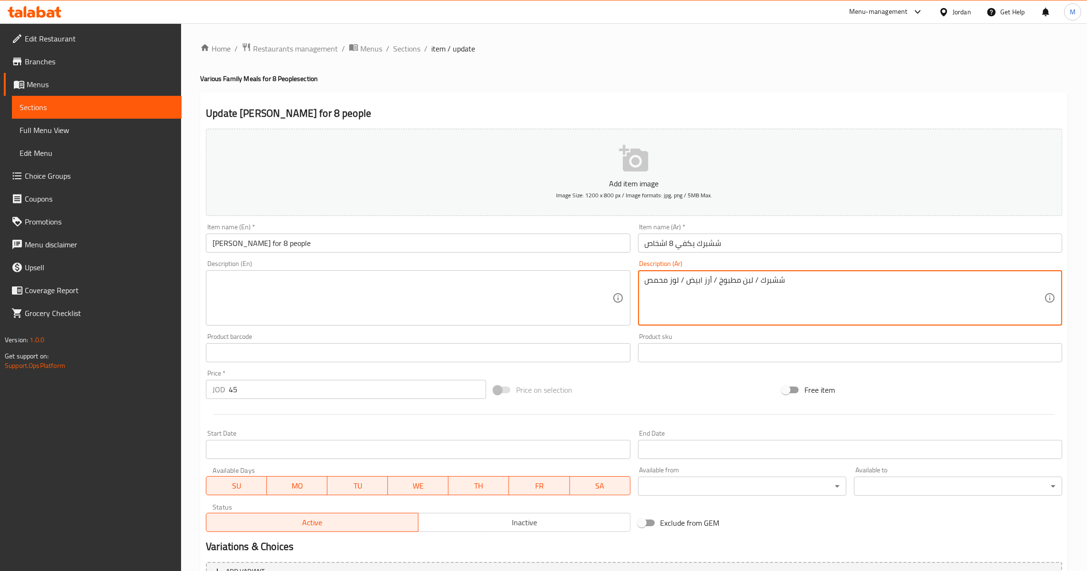
type textarea "ششبرك / لبن مطبوخ / أرز ابيض / لوز محمص"
click at [487, 293] on textarea at bounding box center [413, 298] width 400 height 45
paste textarea "Shish Barak / Boiled yogurt / White rice / Roasted almonds"
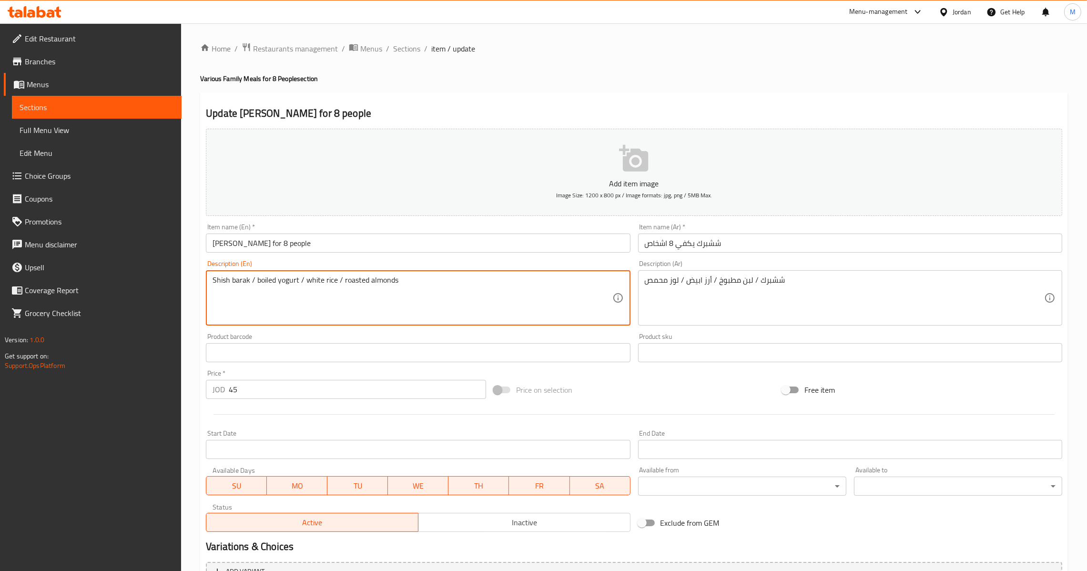
scroll to position [156, 0]
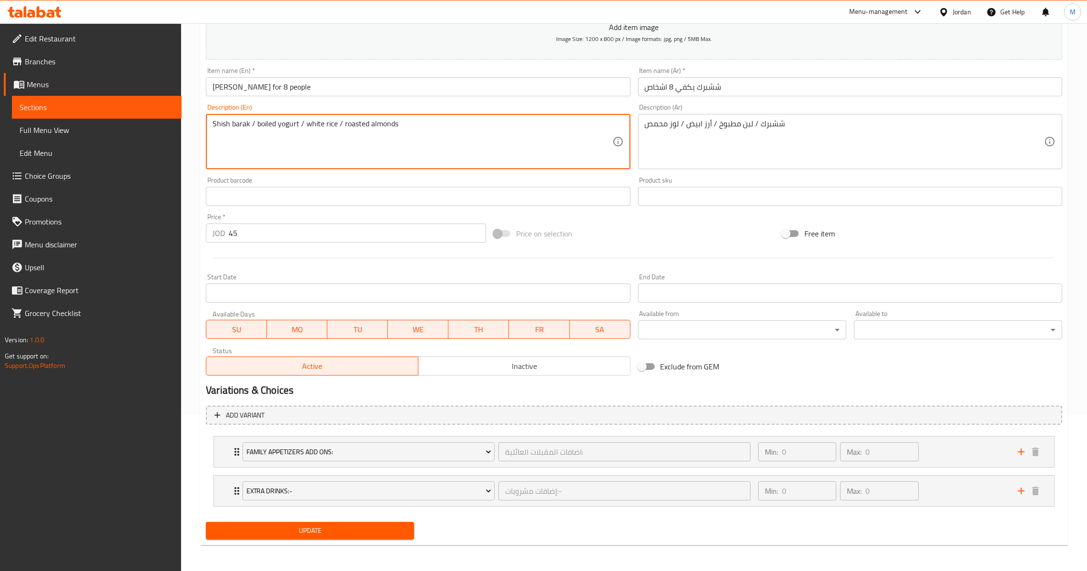
type textarea "Shish barak / boiled yogurt / white rice / roasted almonds"
click at [359, 529] on span "Update" at bounding box center [310, 531] width 193 height 12
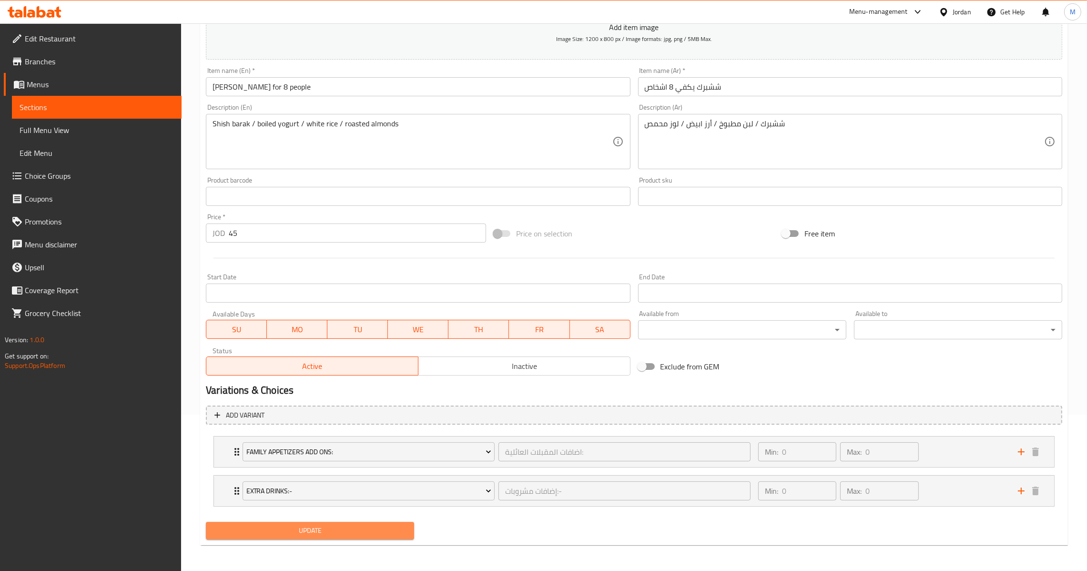
click at [349, 525] on span "Update" at bounding box center [310, 531] width 193 height 12
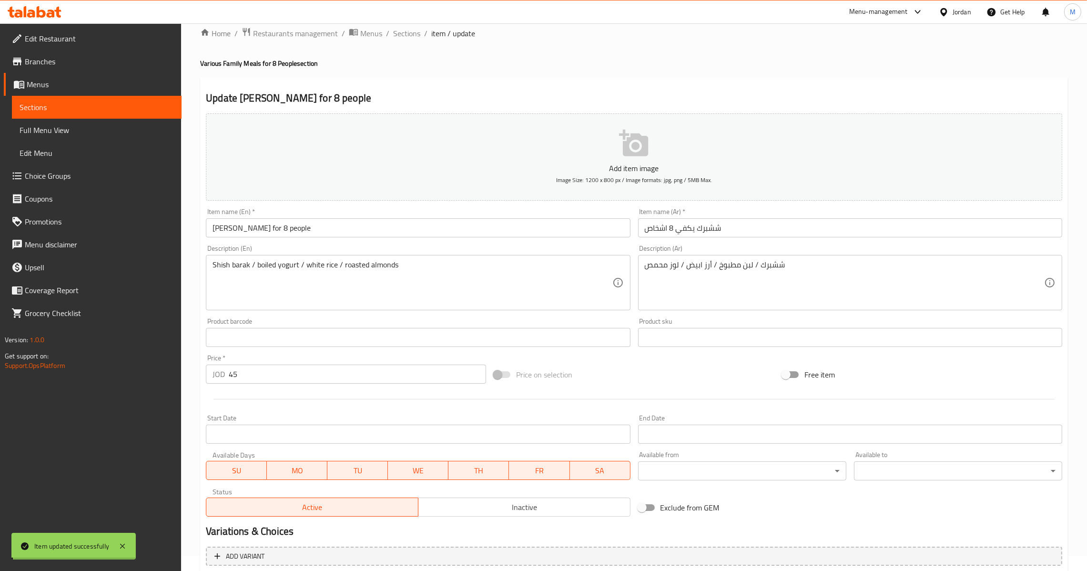
scroll to position [0, 0]
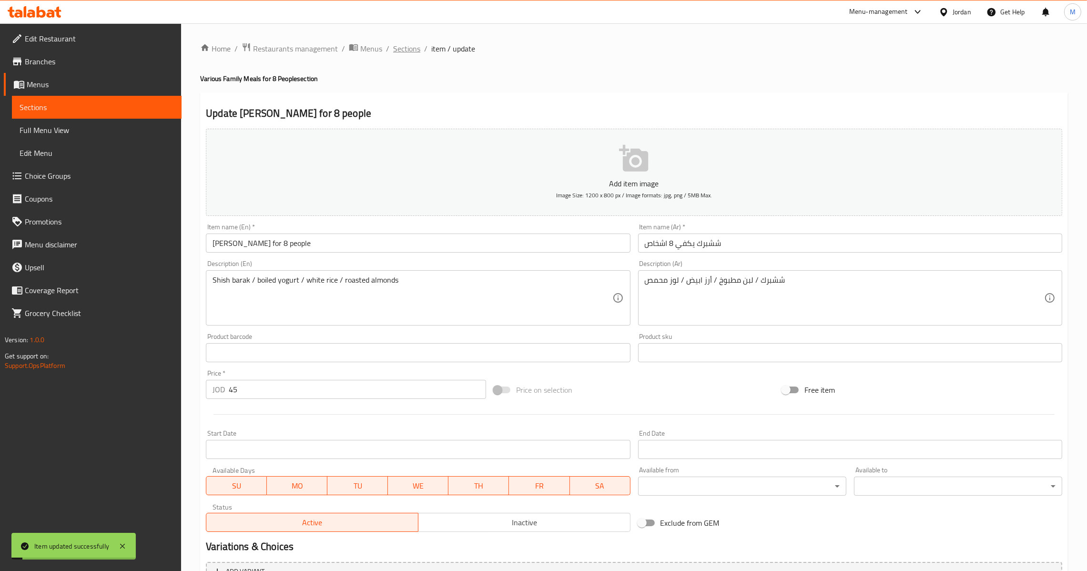
click at [409, 45] on span "Sections" at bounding box center [406, 48] width 27 height 11
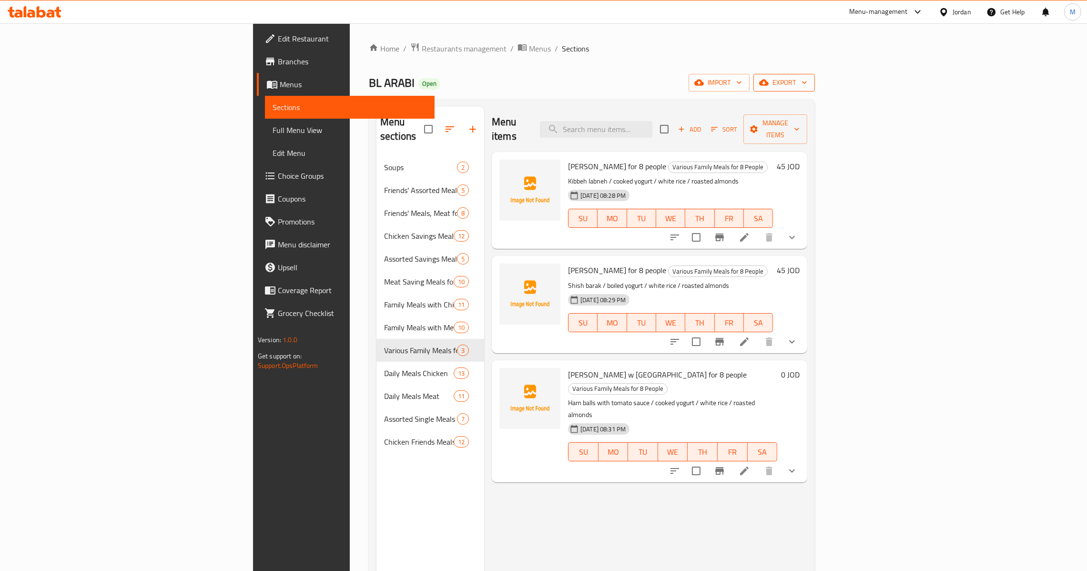
click at [815, 74] on button "export" at bounding box center [785, 83] width 62 height 18
click at [808, 87] on span "export" at bounding box center [784, 83] width 46 height 12
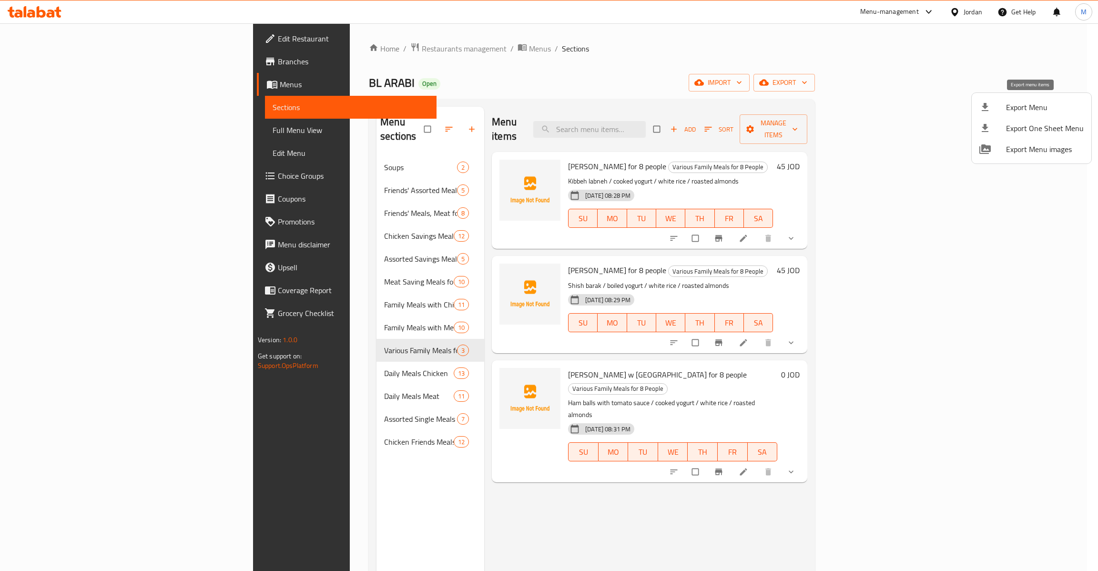
click at [1033, 116] on li "Export Menu" at bounding box center [1032, 107] width 120 height 21
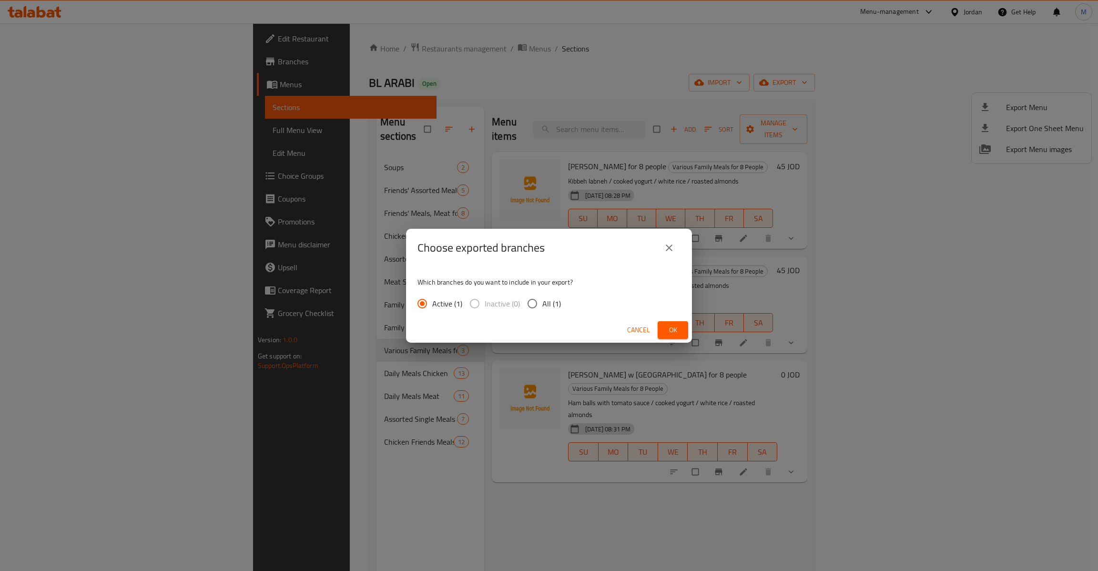
click at [540, 313] on input "All (1)" at bounding box center [533, 304] width 20 height 20
radio input "true"
click at [673, 337] on button "Ok" at bounding box center [673, 330] width 31 height 18
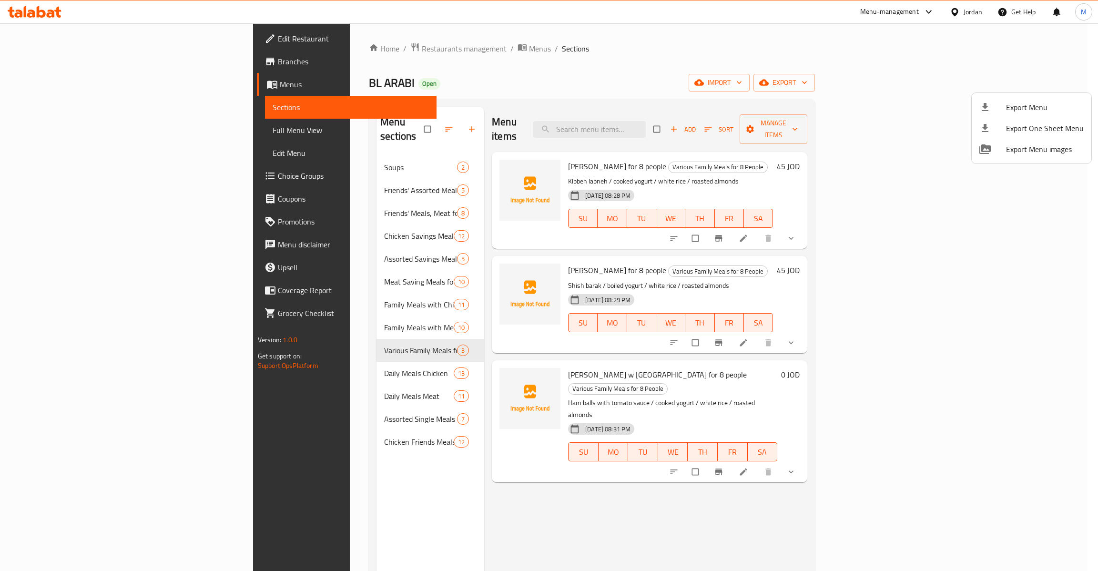
click at [76, 126] on div at bounding box center [549, 285] width 1098 height 571
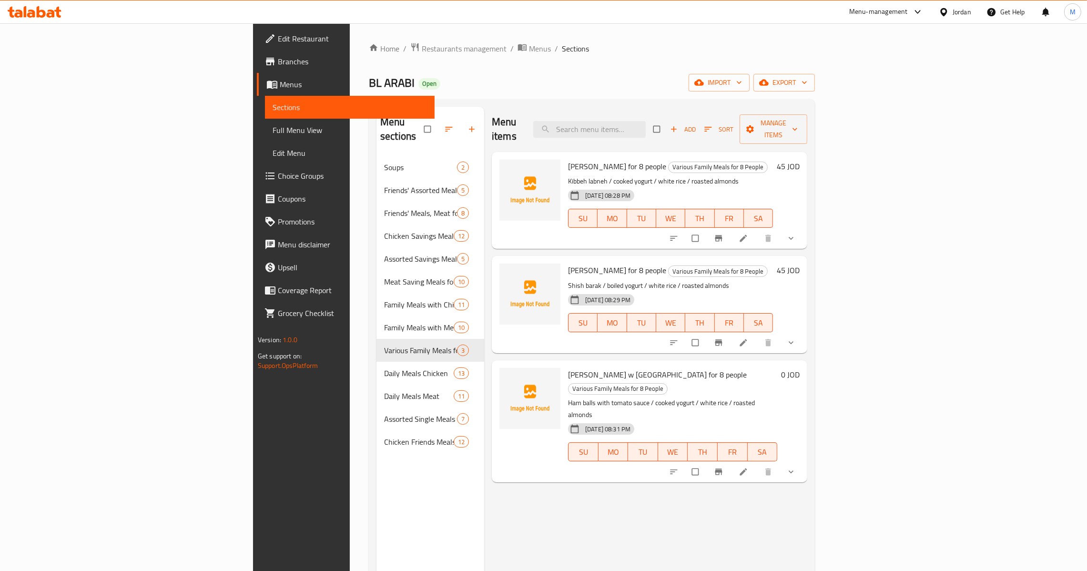
click at [273, 126] on span "Full Menu View" at bounding box center [350, 129] width 154 height 11
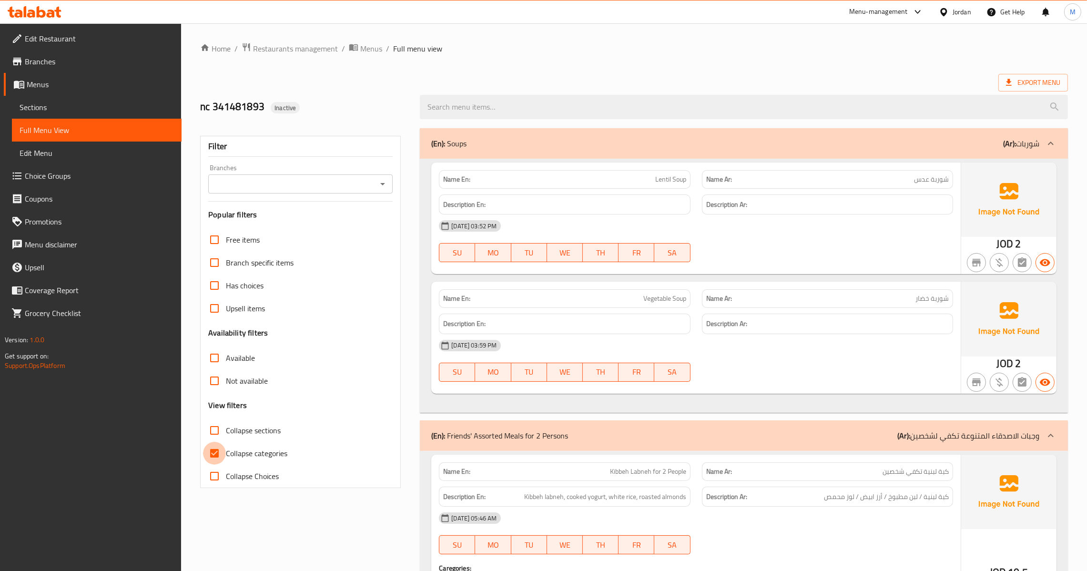
click at [218, 454] on input "Collapse categories" at bounding box center [214, 453] width 23 height 23
checkbox input "false"
click at [379, 182] on icon "Open" at bounding box center [382, 183] width 11 height 11
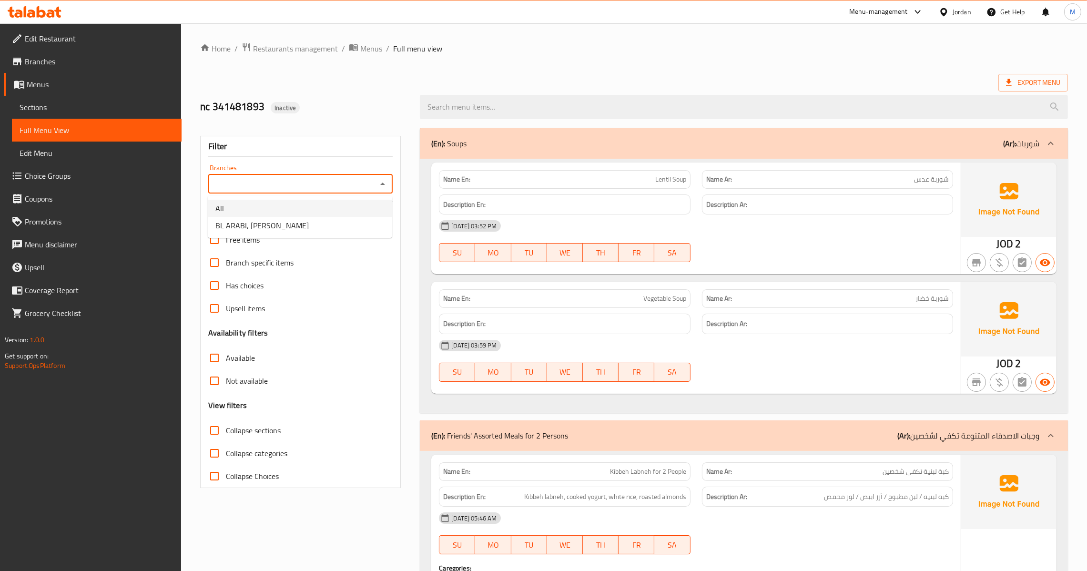
click at [324, 210] on li "All" at bounding box center [300, 208] width 185 height 17
type input "All"
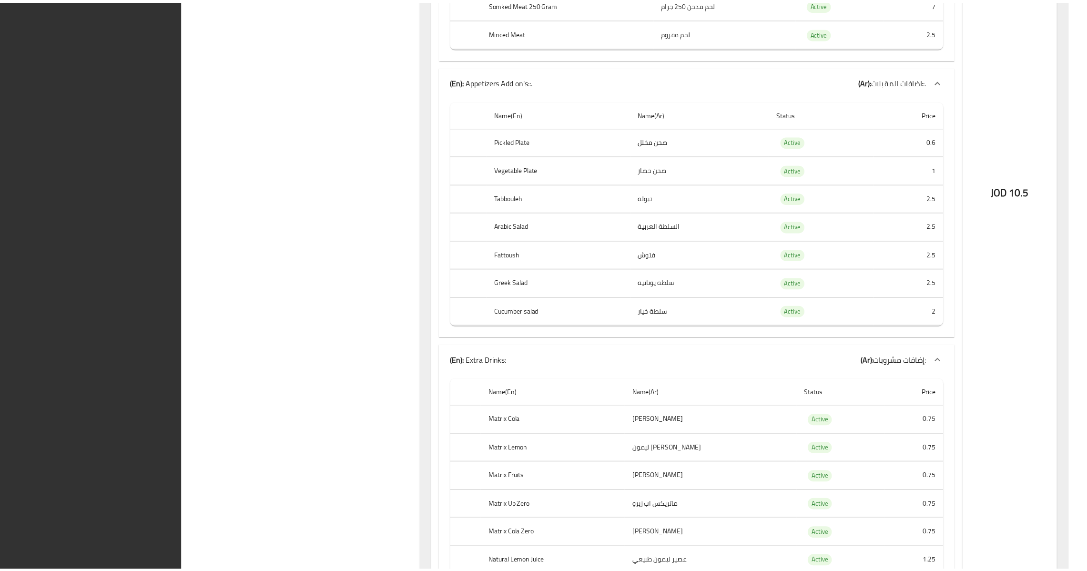
scroll to position [109993, 0]
